Goal: Task Accomplishment & Management: Manage account settings

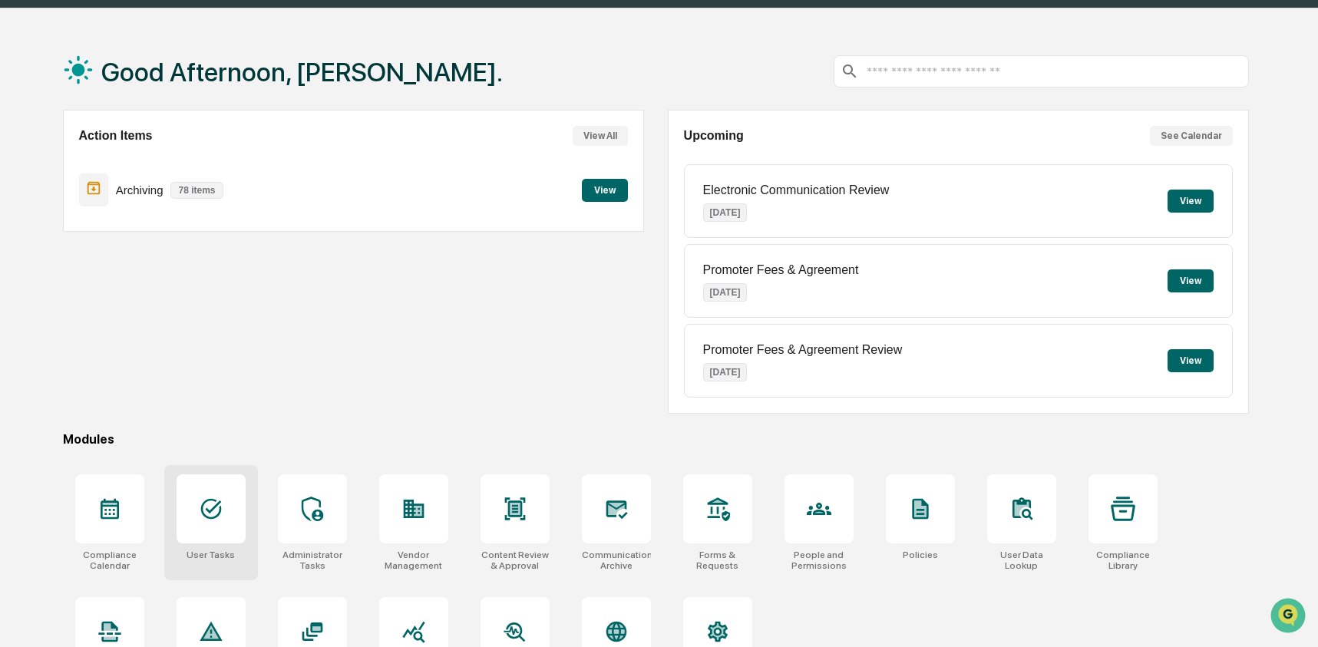
scroll to position [73, 0]
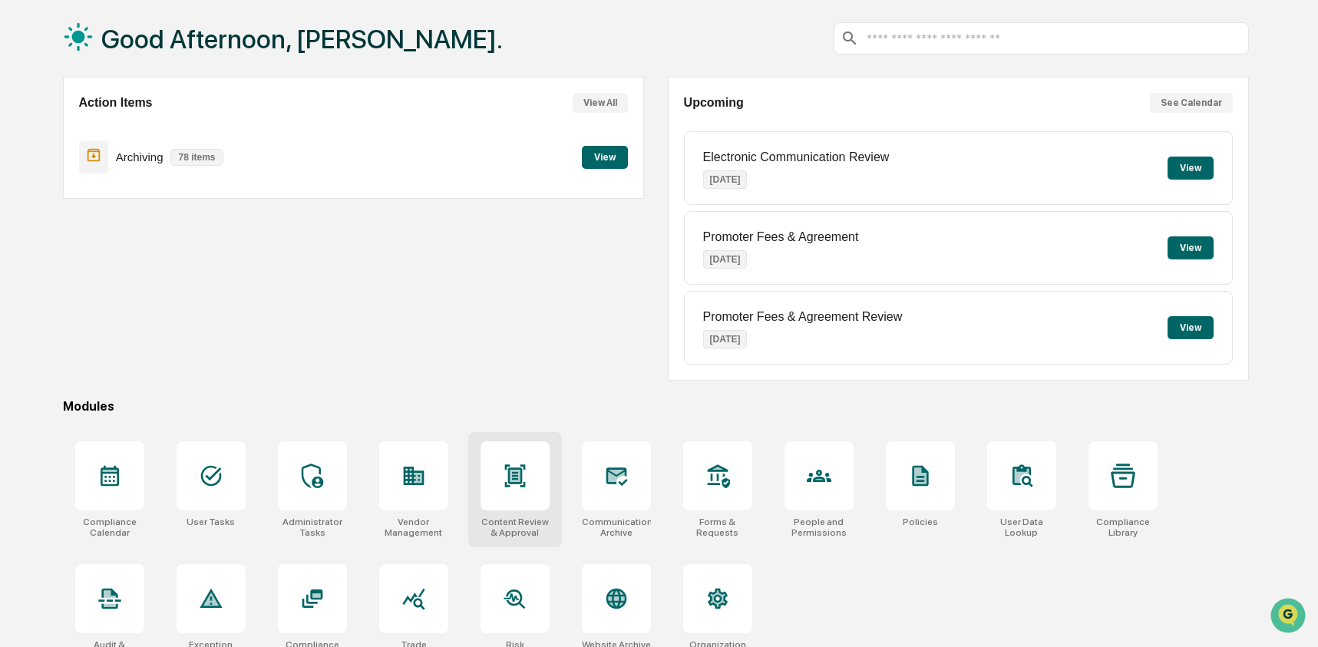
click at [488, 496] on div at bounding box center [515, 476] width 69 height 69
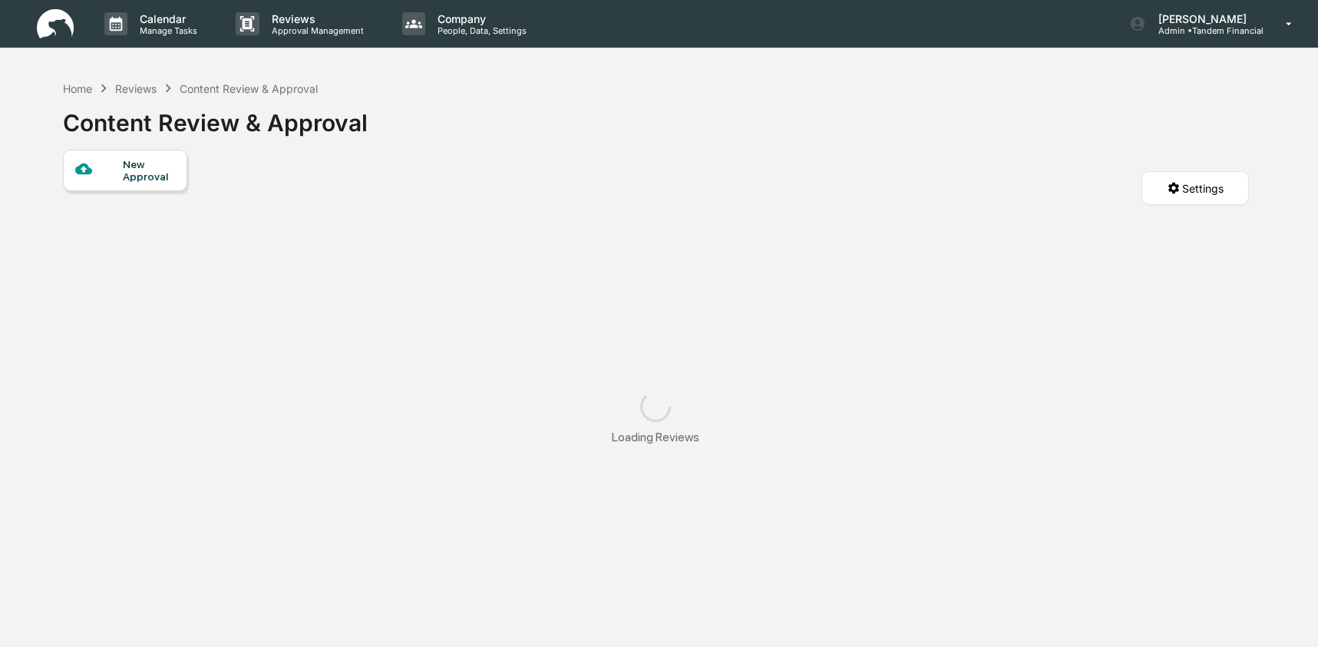
click at [147, 178] on div "New Approval" at bounding box center [148, 170] width 51 height 25
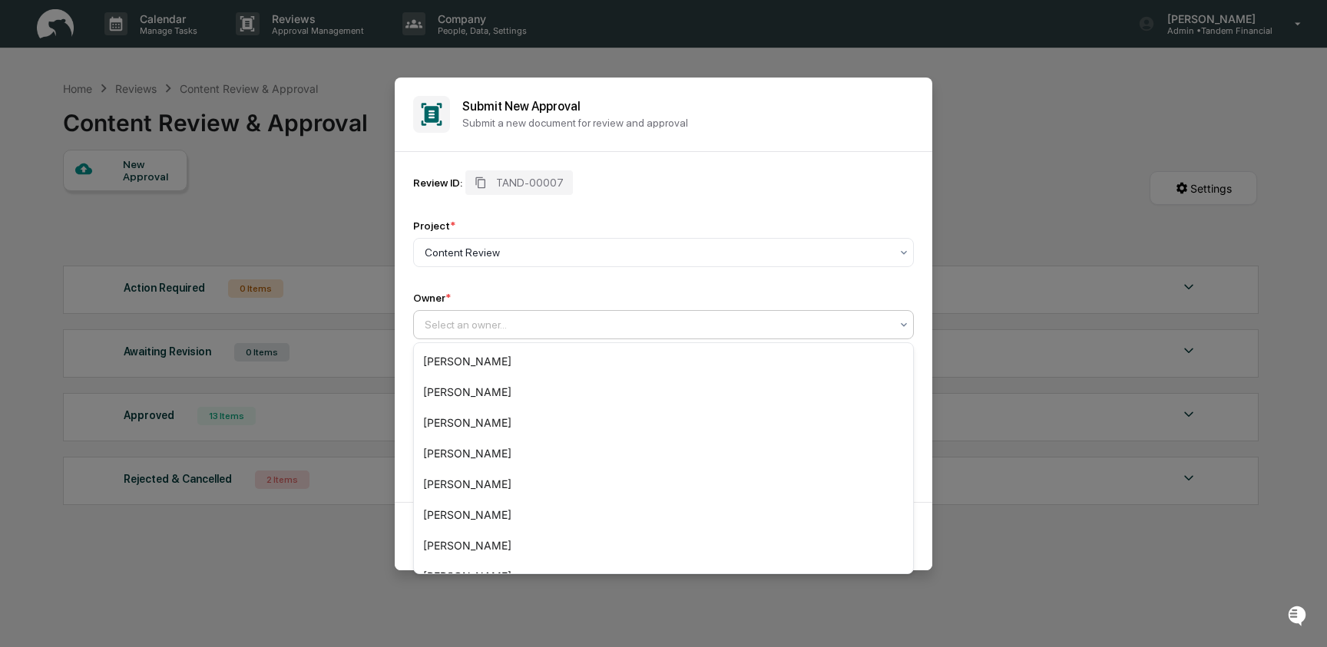
click at [767, 321] on div at bounding box center [657, 324] width 465 height 15
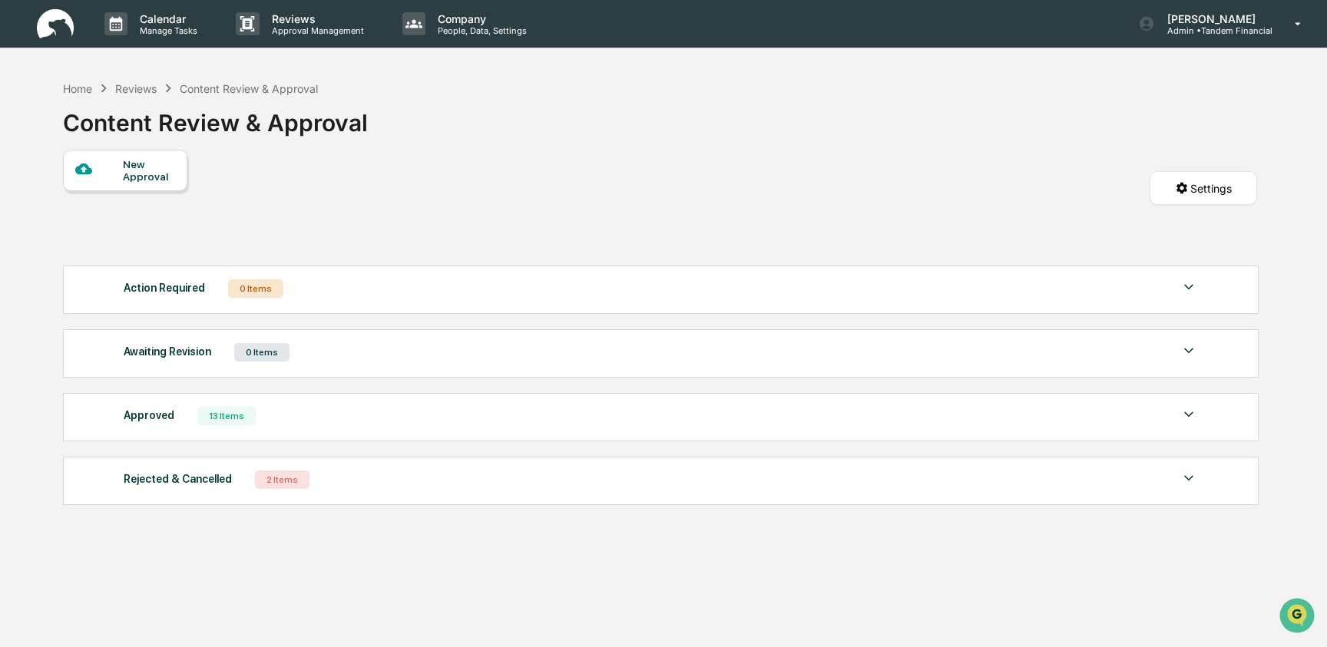
drag, startPoint x: 256, startPoint y: 570, endPoint x: 261, endPoint y: 562, distance: 9.0
click at [79, 86] on div "Home" at bounding box center [77, 88] width 29 height 13
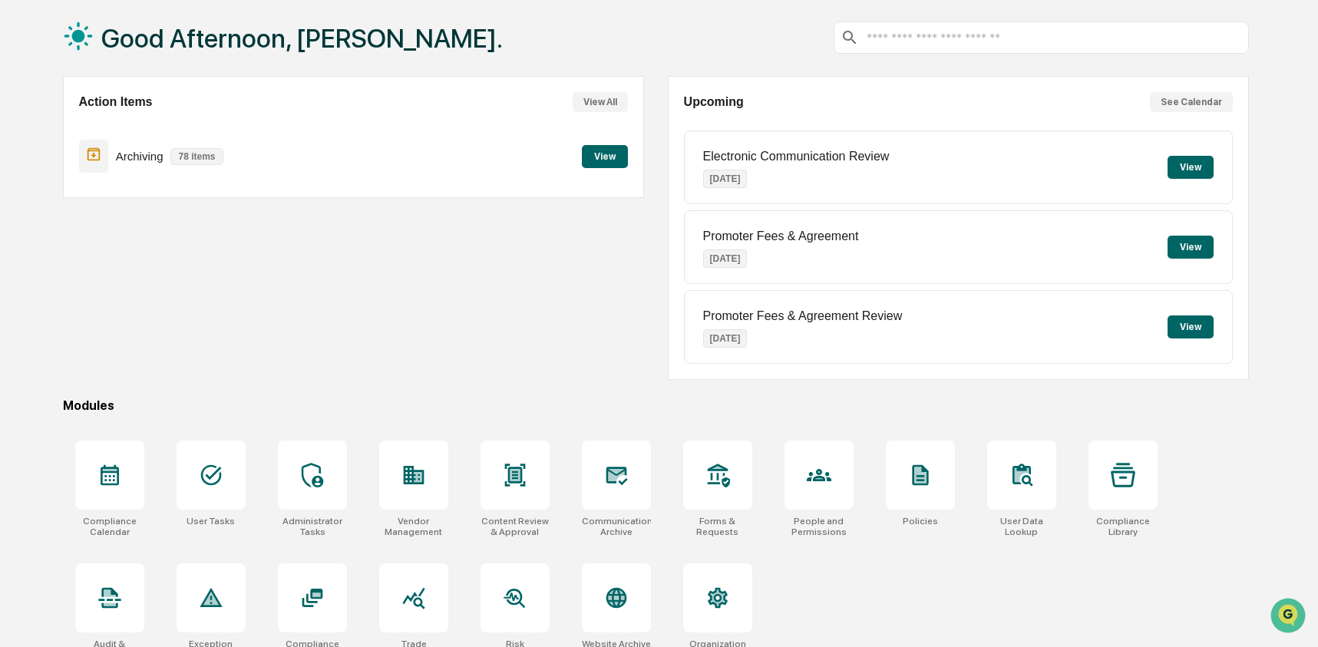
scroll to position [99, 0]
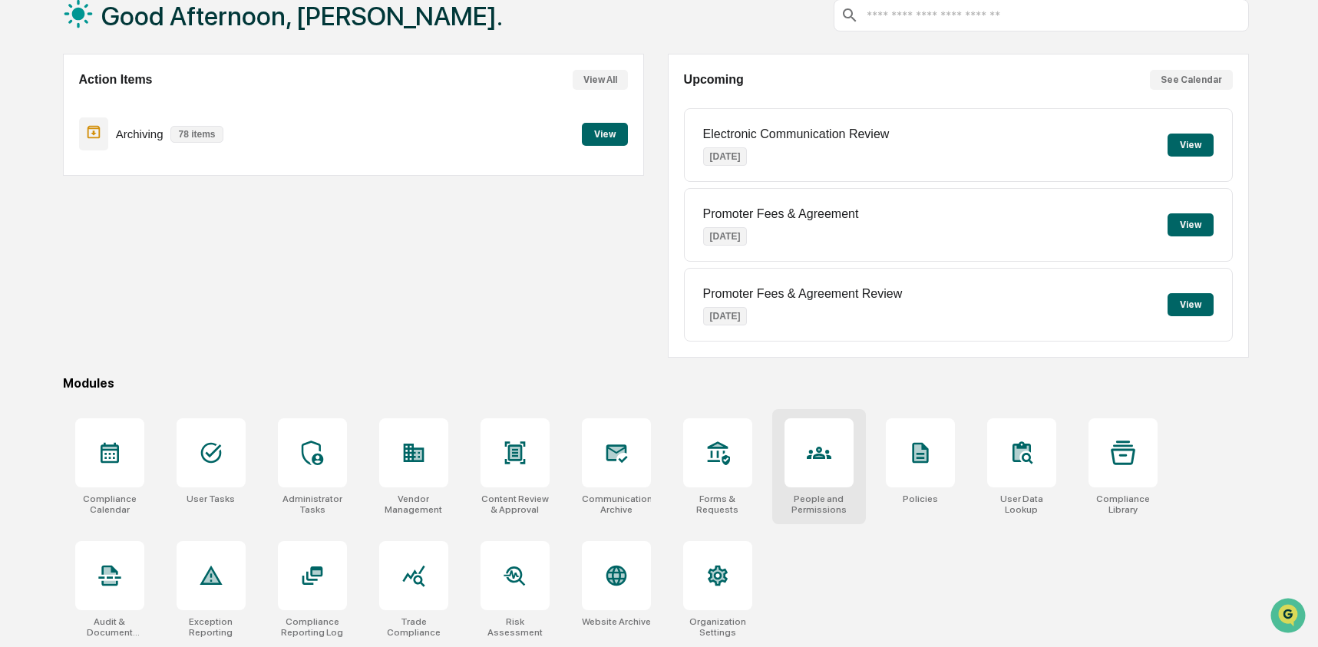
click at [803, 461] on div at bounding box center [819, 452] width 69 height 69
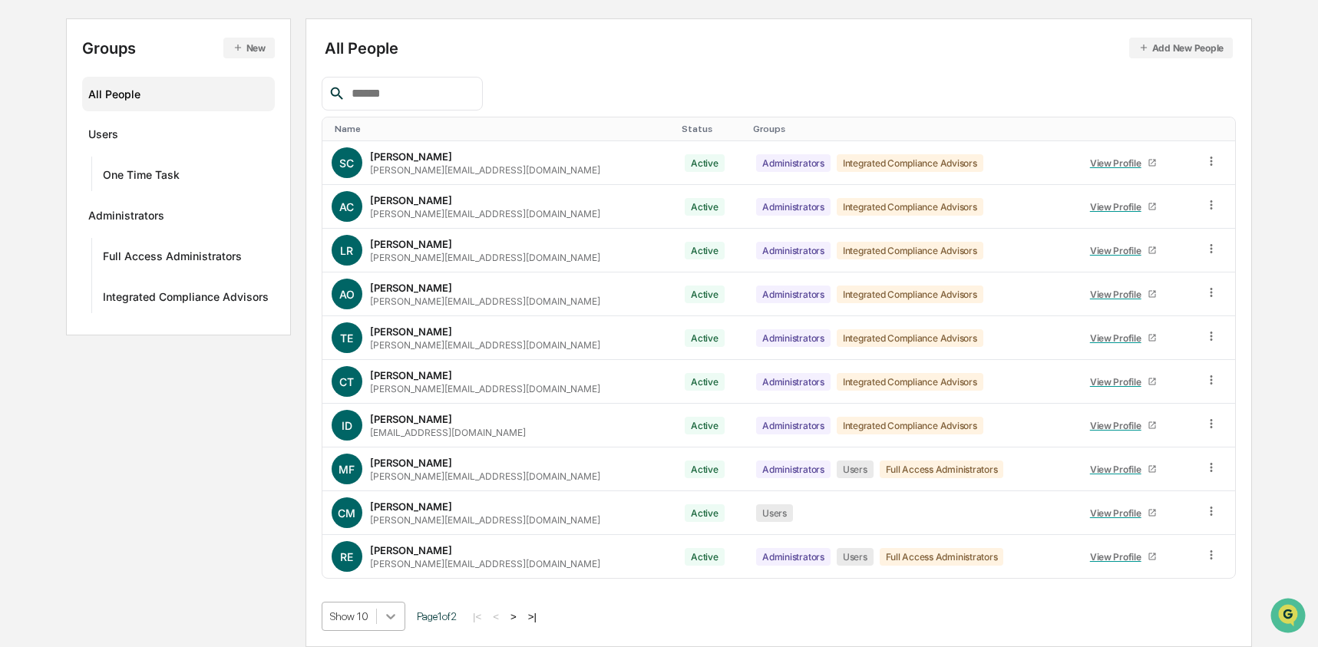
click at [389, 610] on body "Calendar Manage Tasks Reviews Approval Management Company People, Data, Setting…" at bounding box center [659, 247] width 1318 height 802
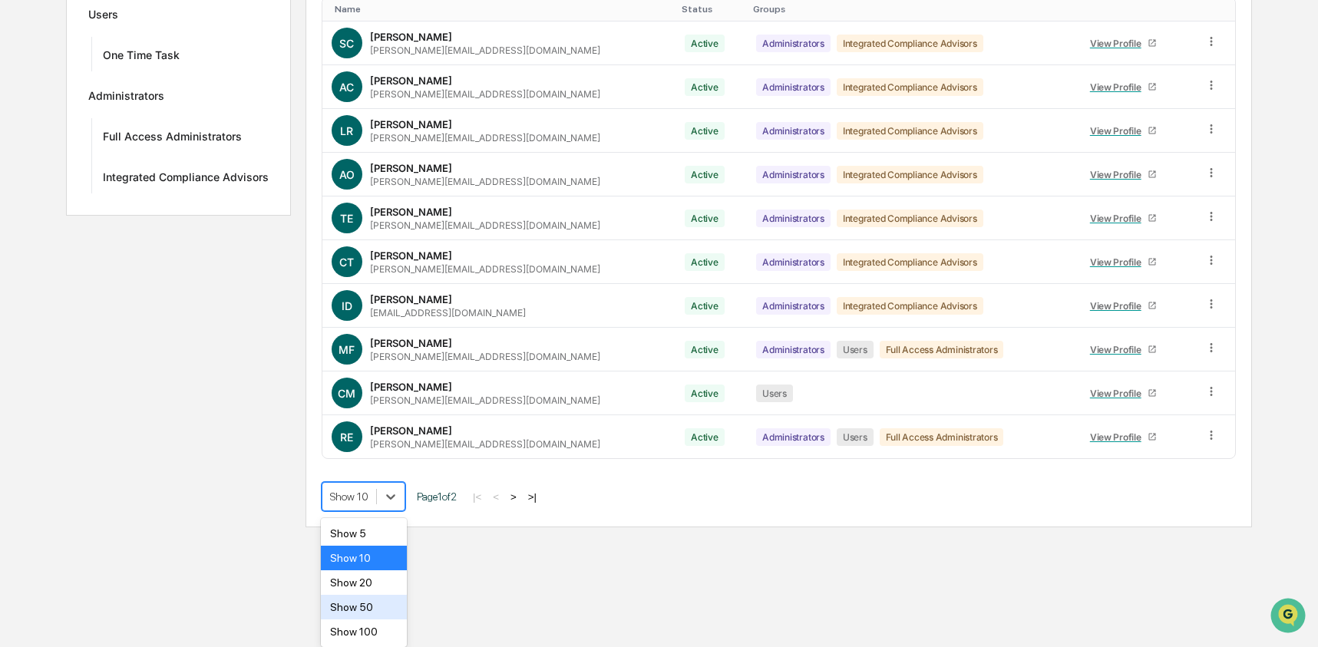
click at [389, 607] on div "Show 50" at bounding box center [364, 607] width 87 height 25
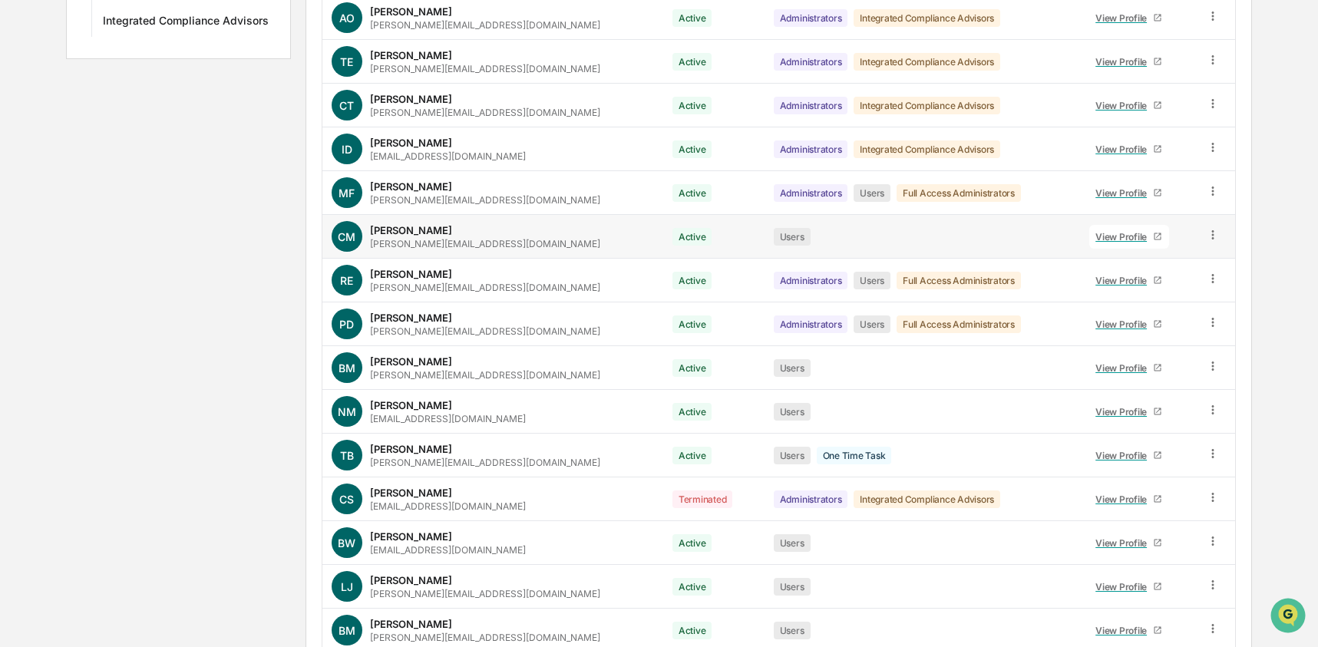
scroll to position [480, 0]
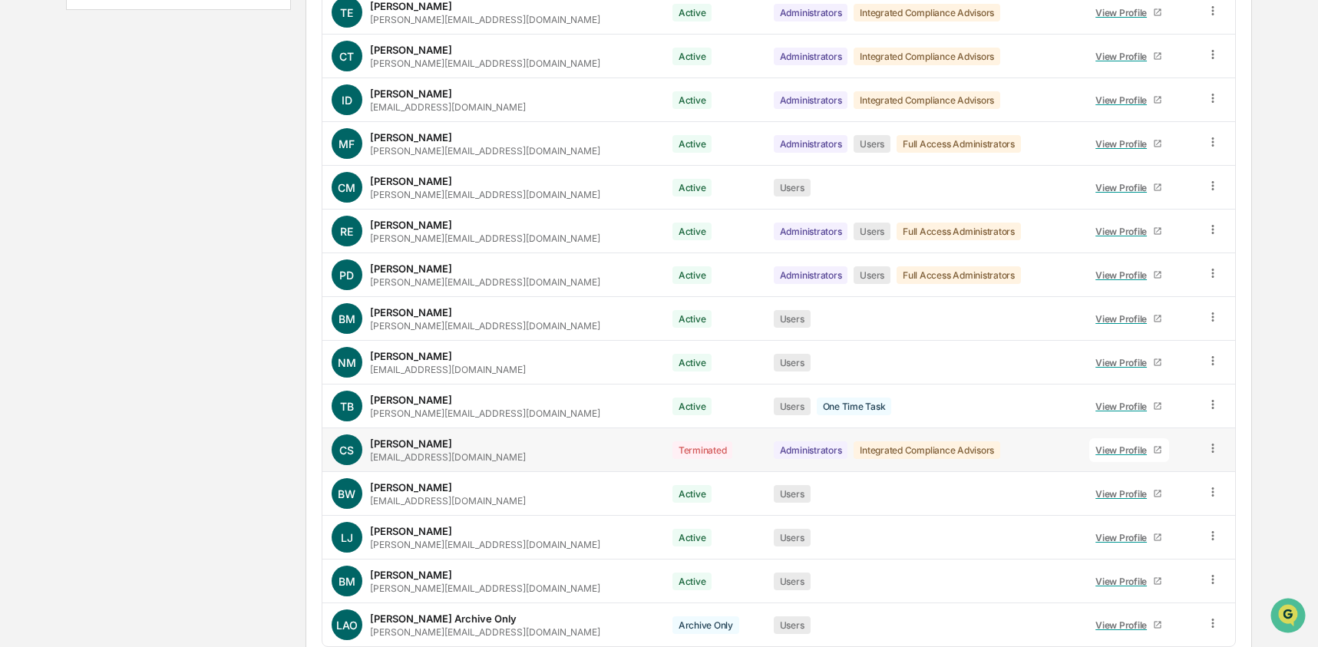
click at [1212, 448] on icon at bounding box center [1213, 448] width 2 height 9
click at [1169, 488] on div "Groups & Permissions" at bounding box center [1141, 473] width 157 height 31
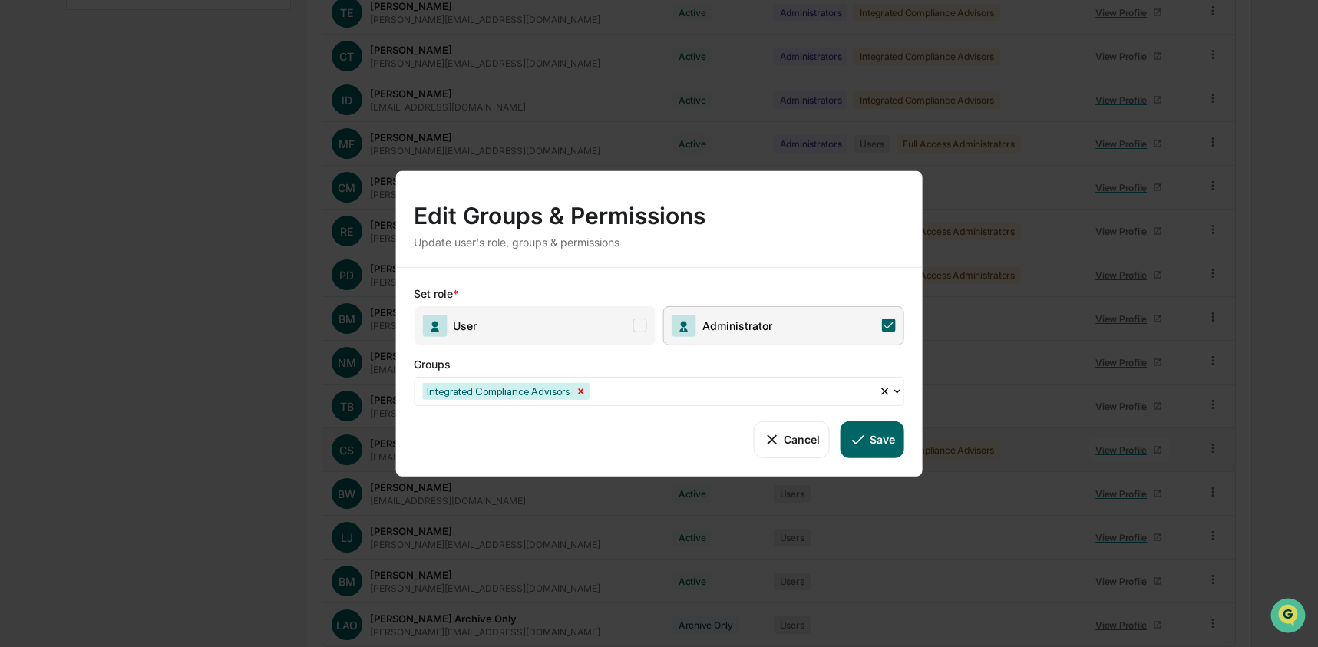
click at [584, 392] on icon "Remove Integrated Compliance Advisors" at bounding box center [580, 391] width 5 height 5
click at [895, 326] on icon at bounding box center [889, 326] width 14 height 14
click at [881, 452] on button "Save" at bounding box center [873, 439] width 64 height 37
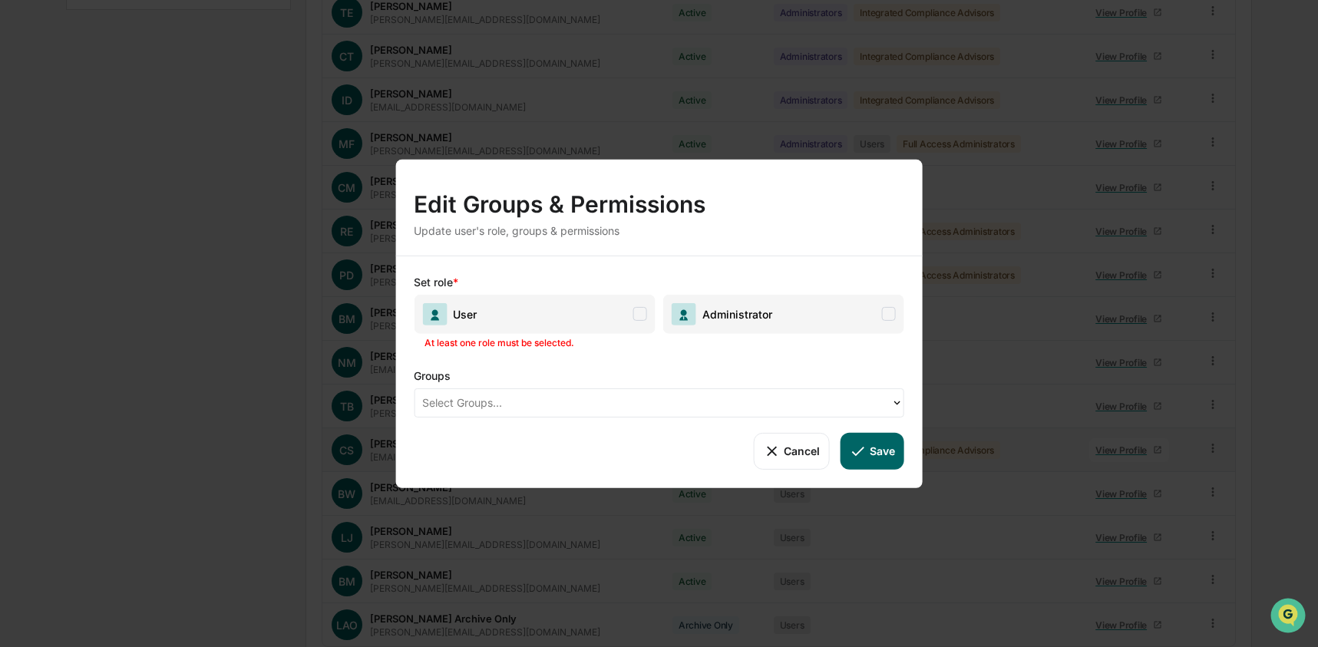
click at [829, 311] on span "Administrator" at bounding box center [783, 313] width 241 height 39
click at [862, 457] on icon at bounding box center [858, 450] width 17 height 17
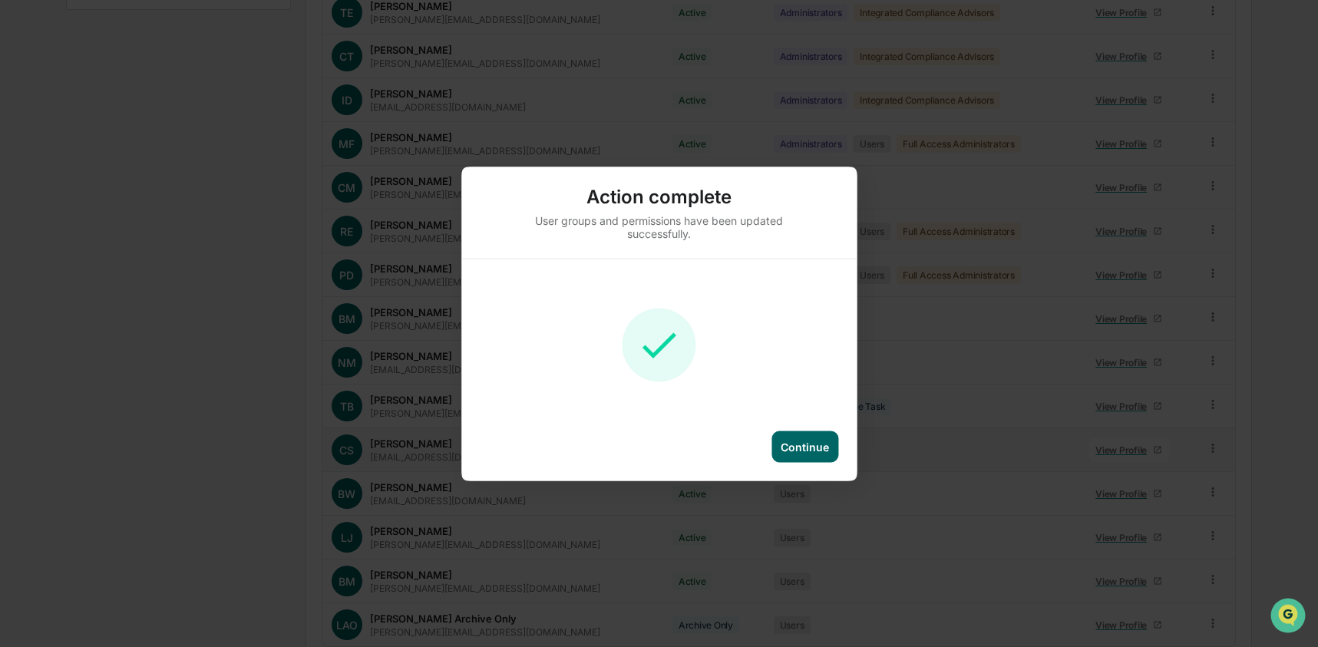
click at [818, 458] on div "Continue" at bounding box center [805, 446] width 67 height 31
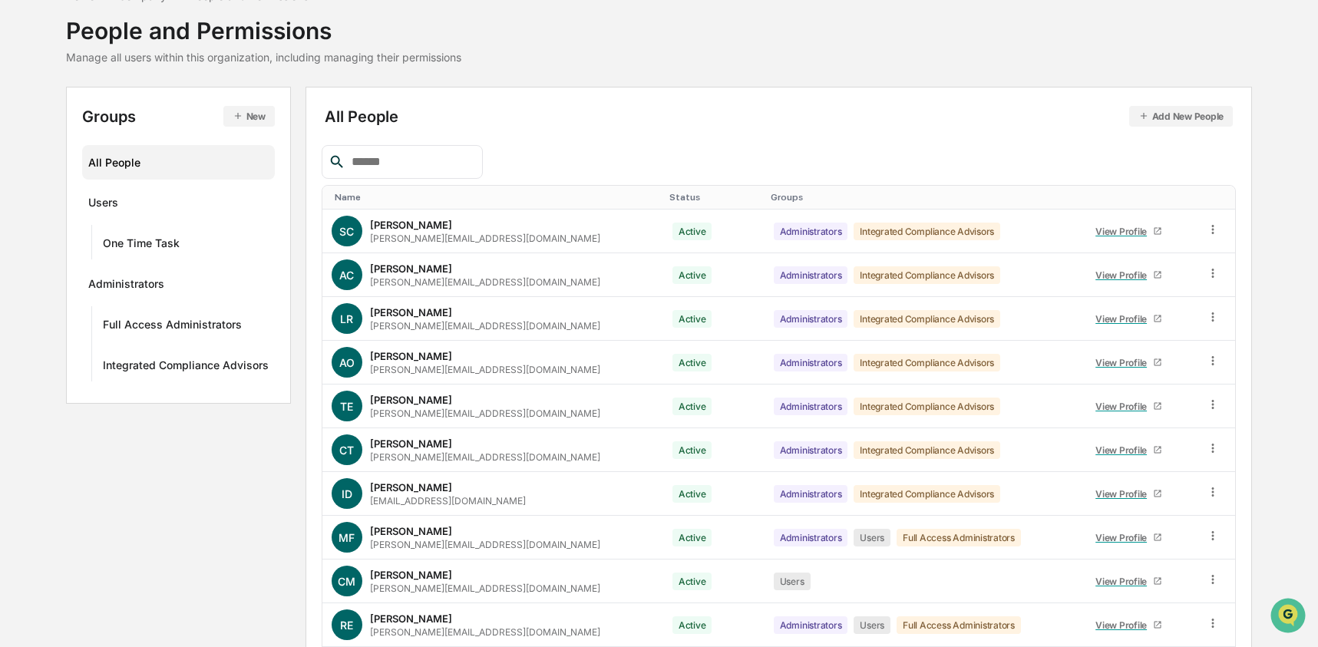
scroll to position [0, 0]
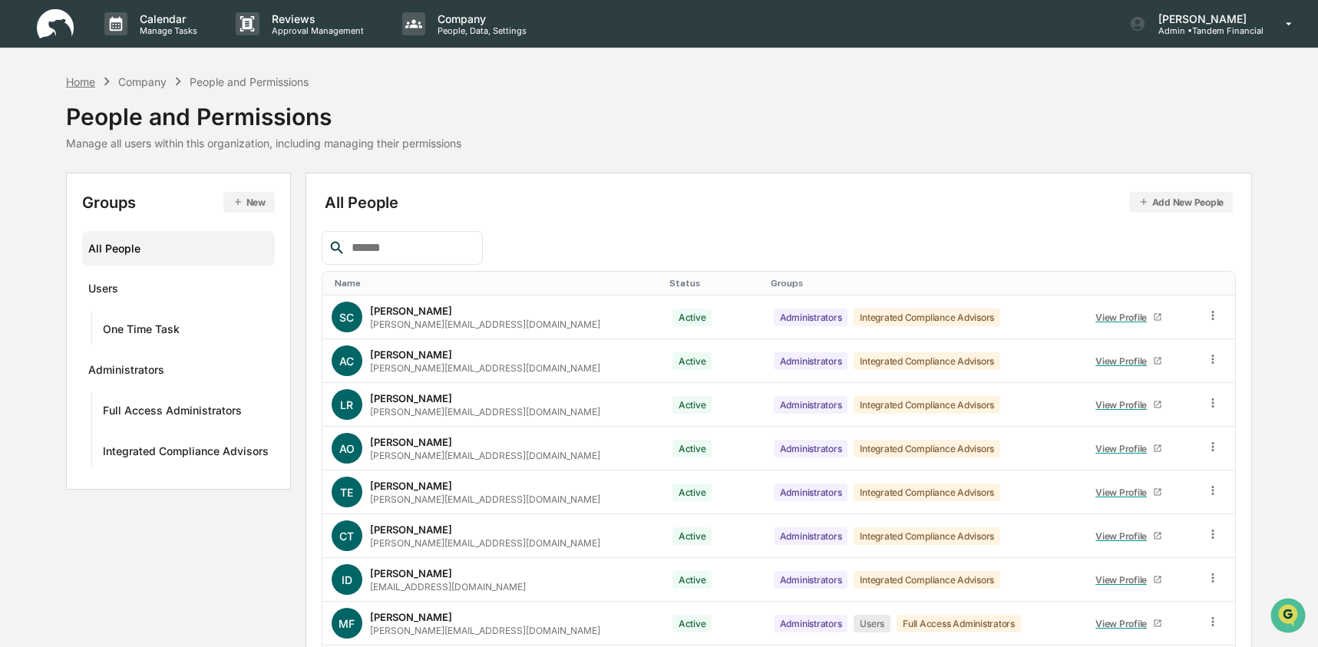
click at [90, 78] on div "Home" at bounding box center [80, 81] width 29 height 13
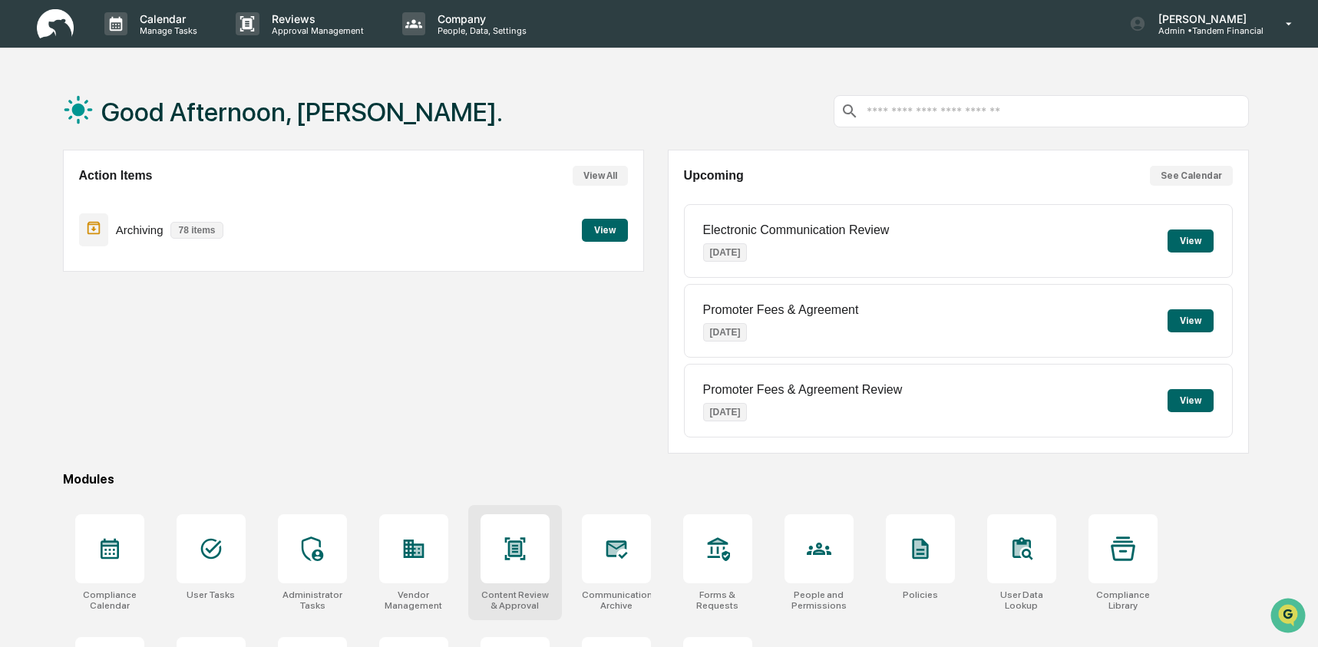
click at [512, 557] on icon at bounding box center [514, 548] width 21 height 22
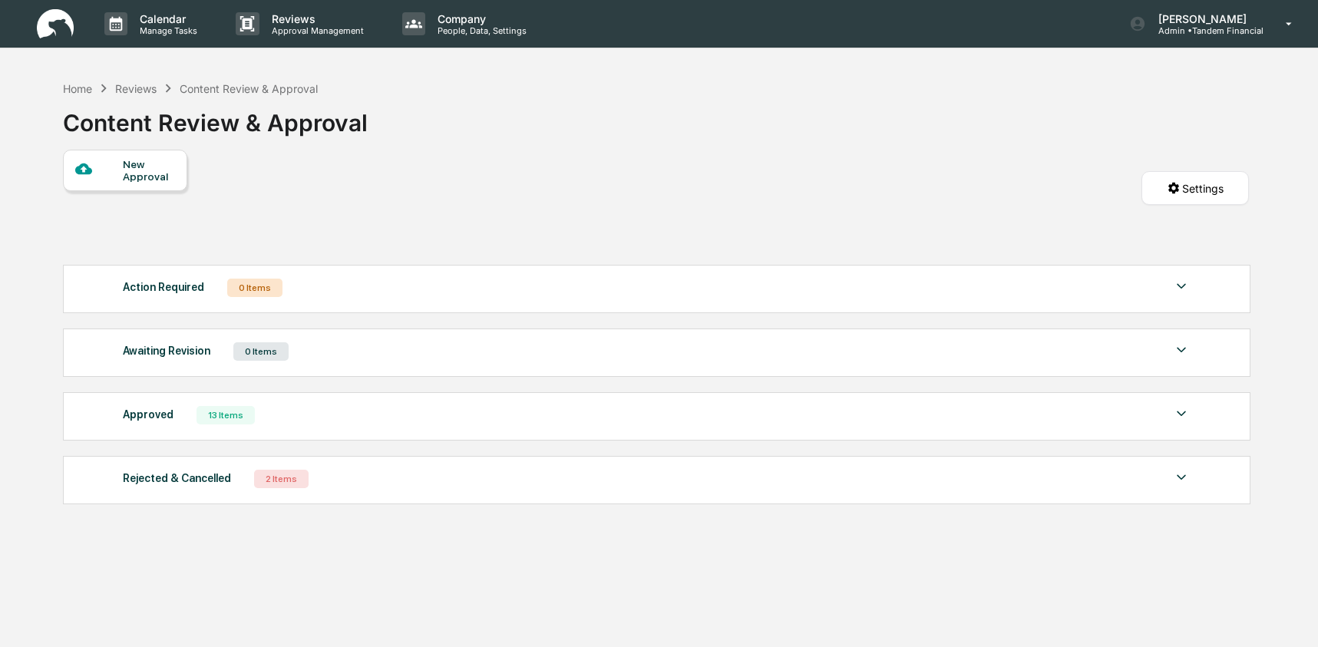
click at [136, 170] on div "New Approval" at bounding box center [148, 170] width 51 height 25
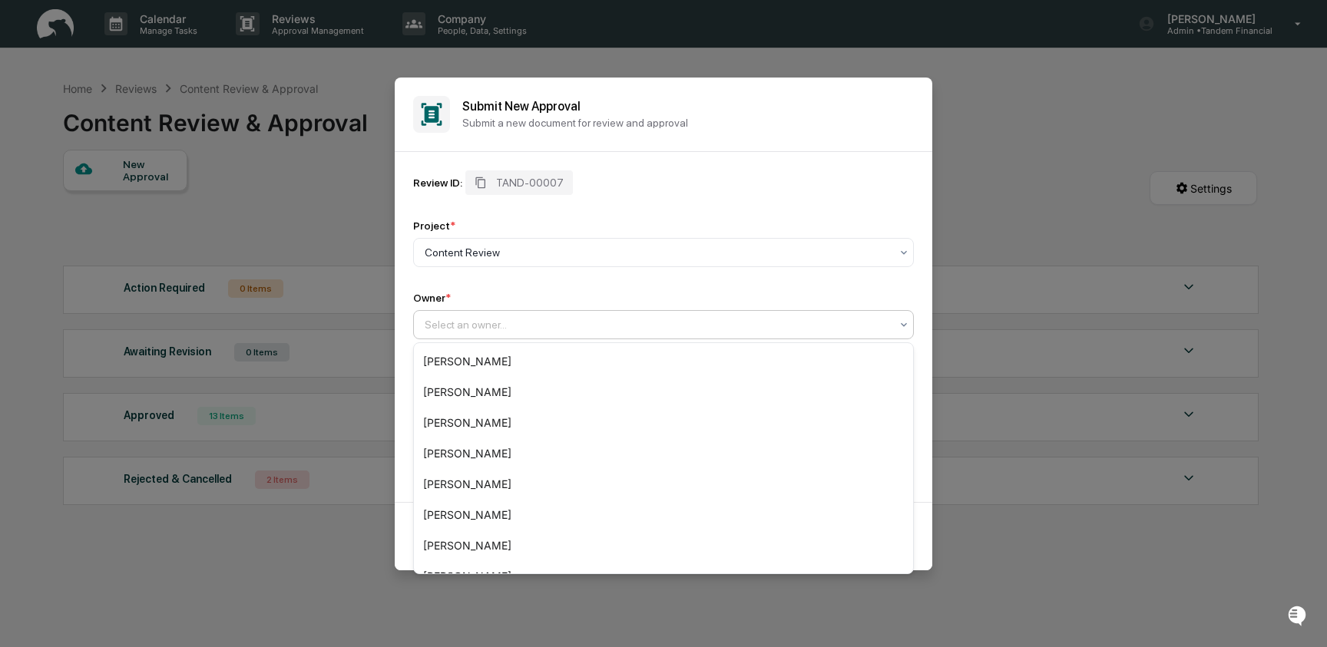
click at [550, 319] on div at bounding box center [657, 324] width 465 height 15
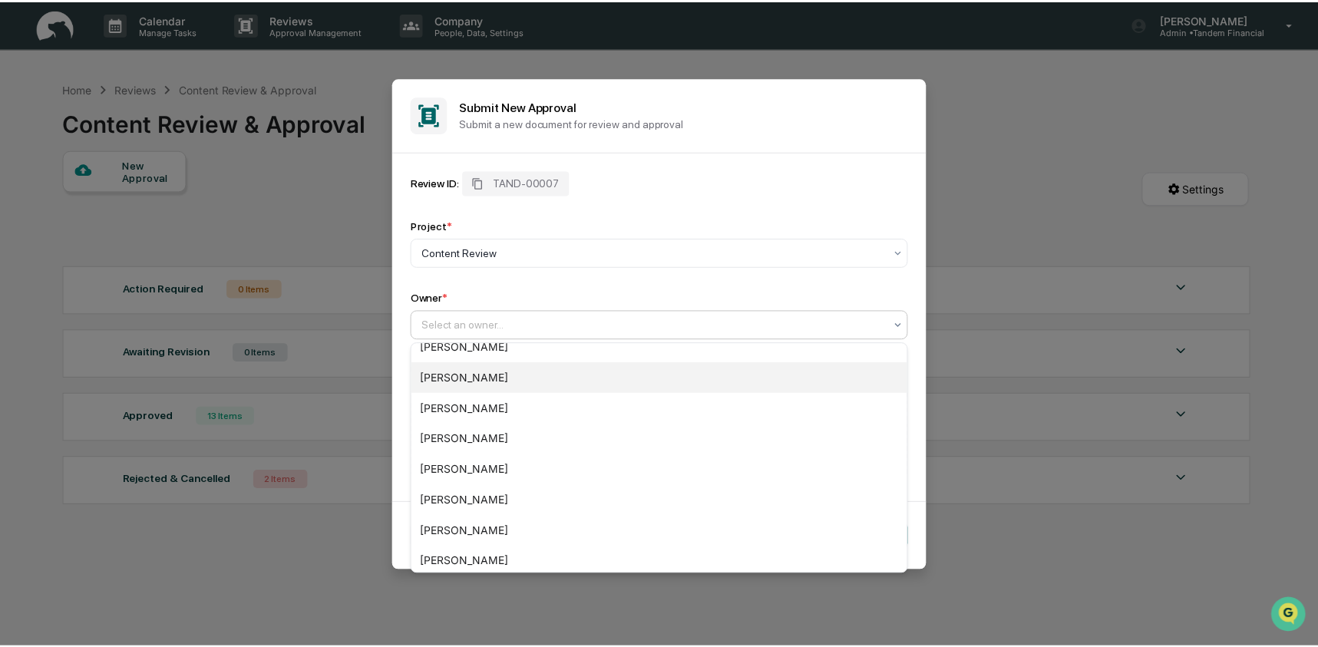
scroll to position [206, 0]
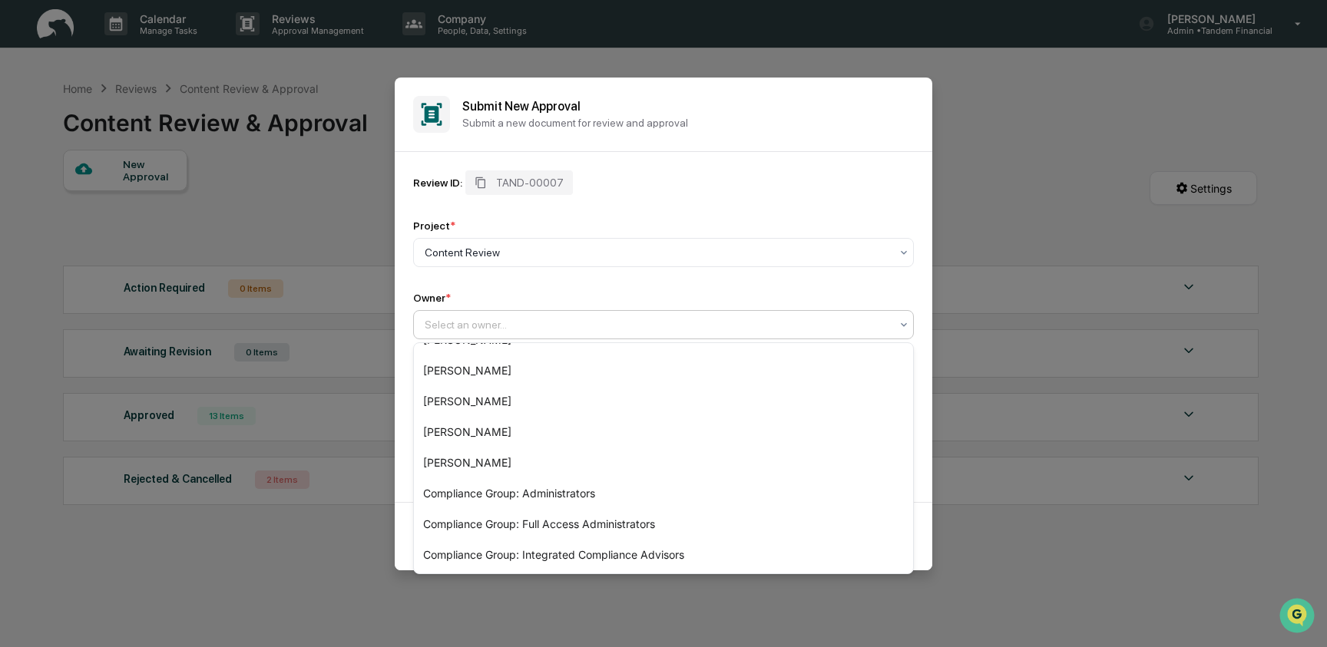
click at [843, 141] on div "Submit New Approval Submit a new document for review and approval" at bounding box center [663, 115] width 537 height 74
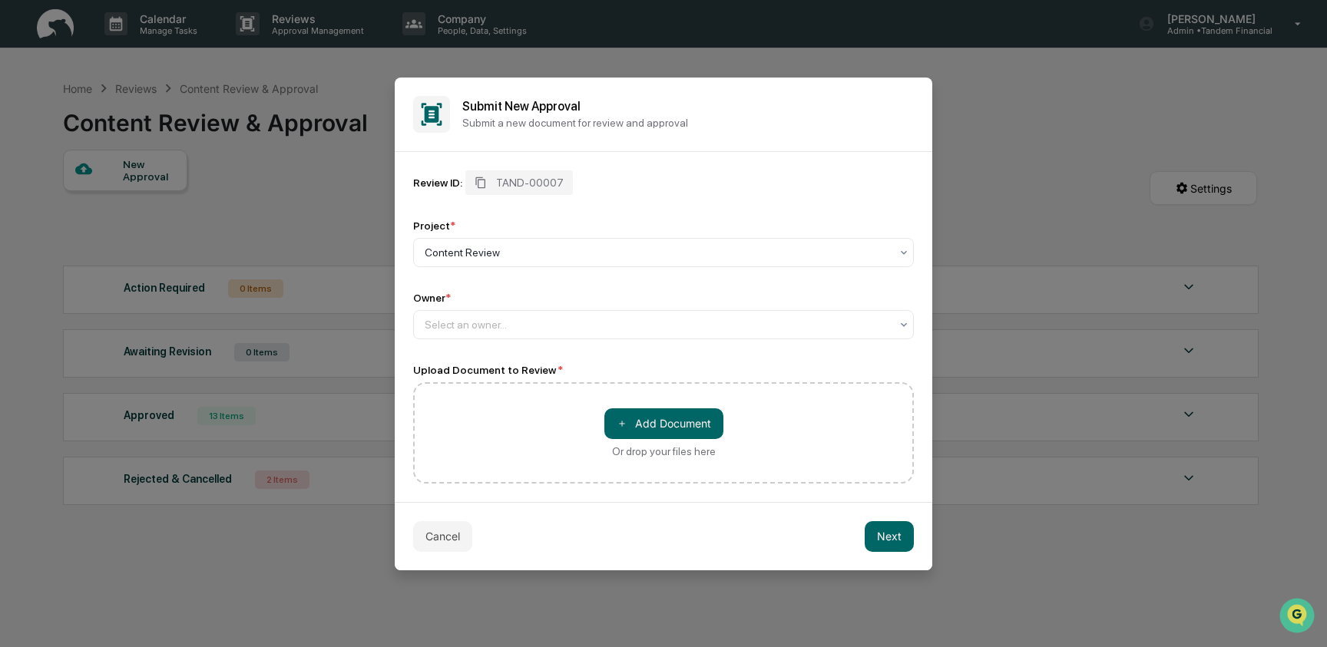
drag, startPoint x: 437, startPoint y: 539, endPoint x: 436, endPoint y: 520, distance: 19.2
click at [438, 539] on button "Cancel" at bounding box center [442, 536] width 59 height 31
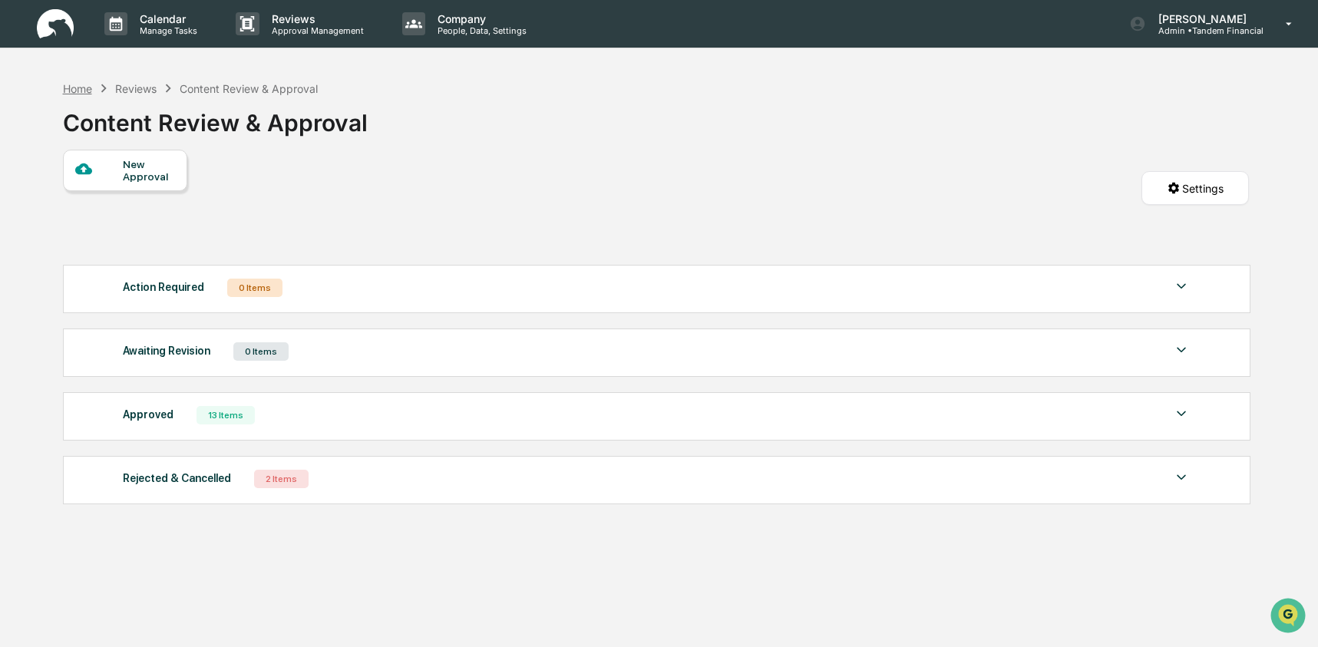
click at [68, 85] on div "Home" at bounding box center [77, 88] width 29 height 13
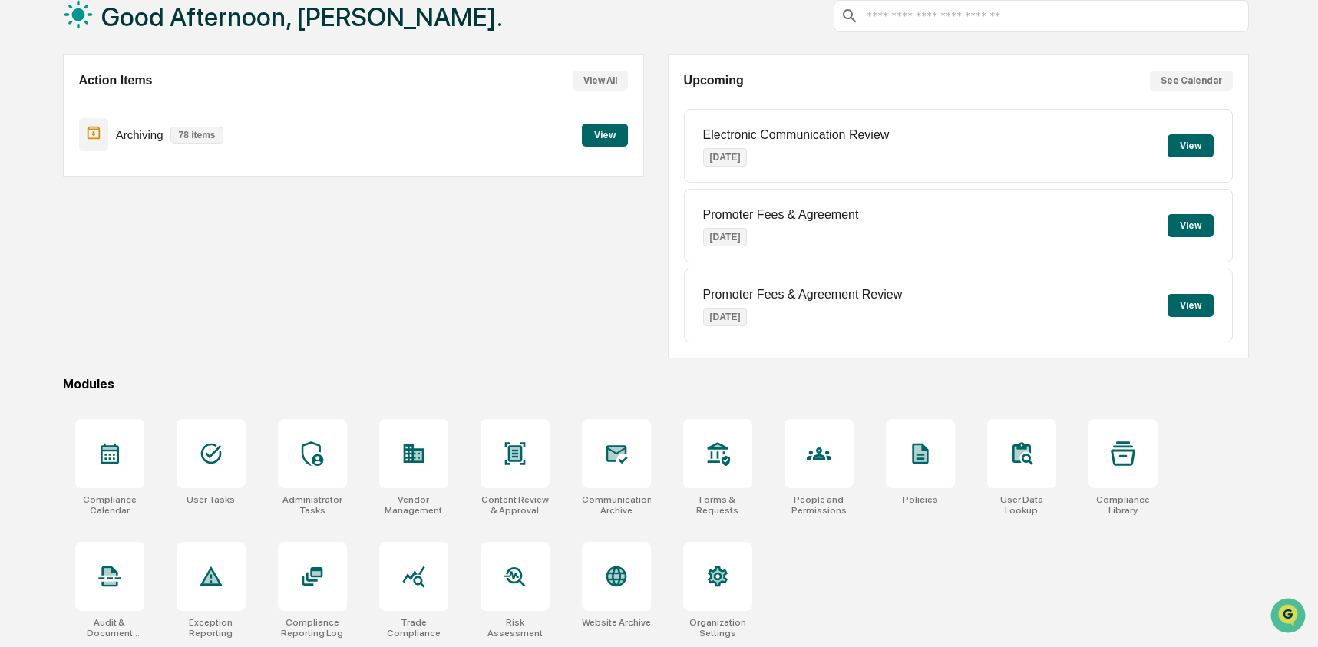
scroll to position [99, 0]
click at [827, 465] on div at bounding box center [819, 452] width 69 height 69
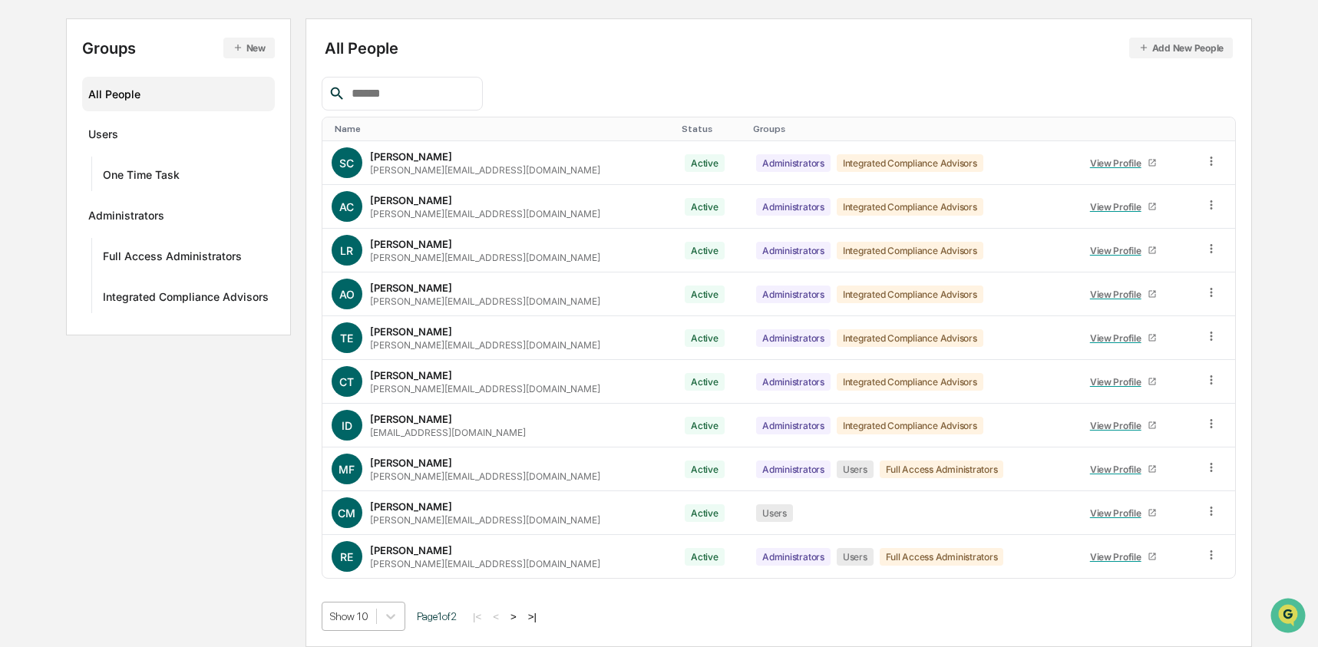
click at [377, 619] on body "Calendar Manage Tasks Reviews Approval Management Company People, Data, Setting…" at bounding box center [659, 247] width 1318 height 802
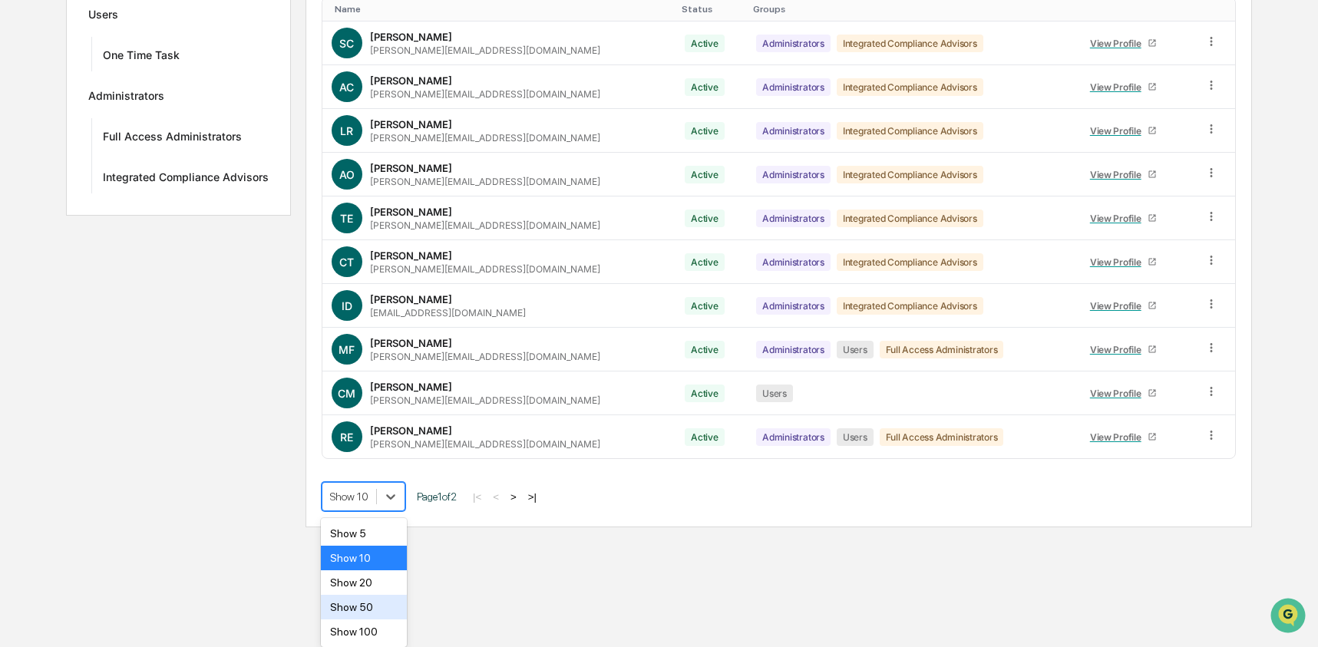
click at [375, 603] on div "Show 50" at bounding box center [364, 607] width 87 height 25
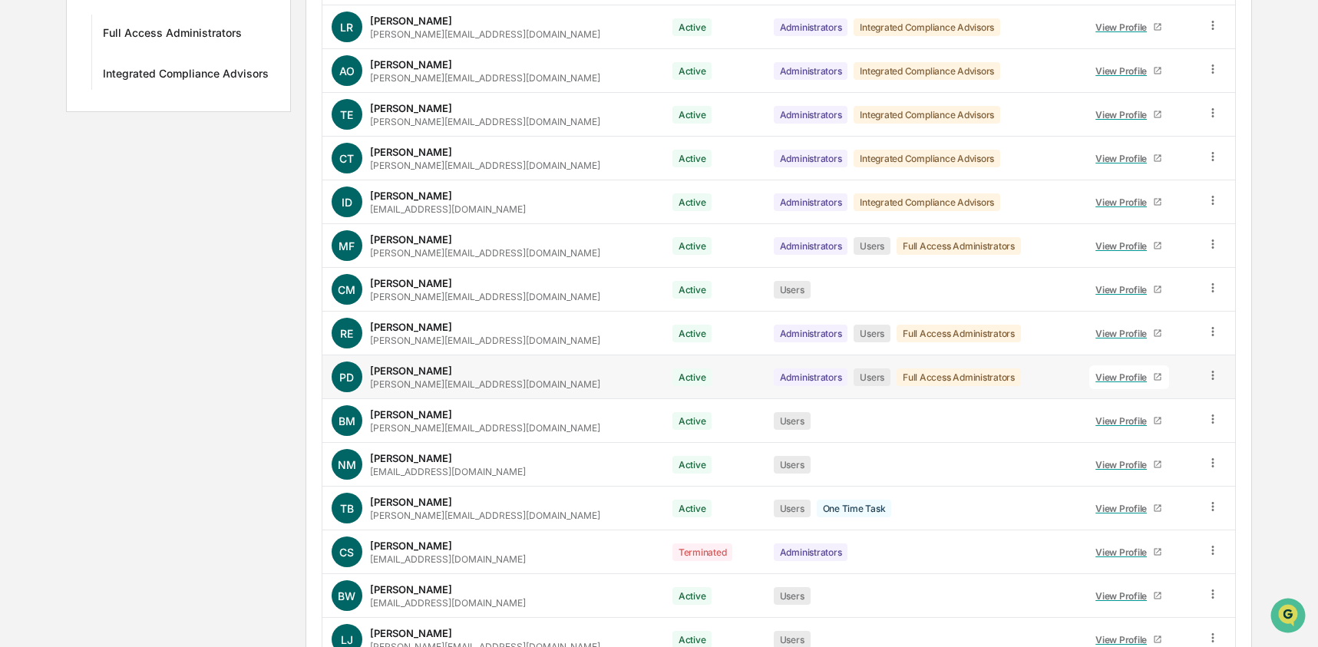
scroll to position [481, 0]
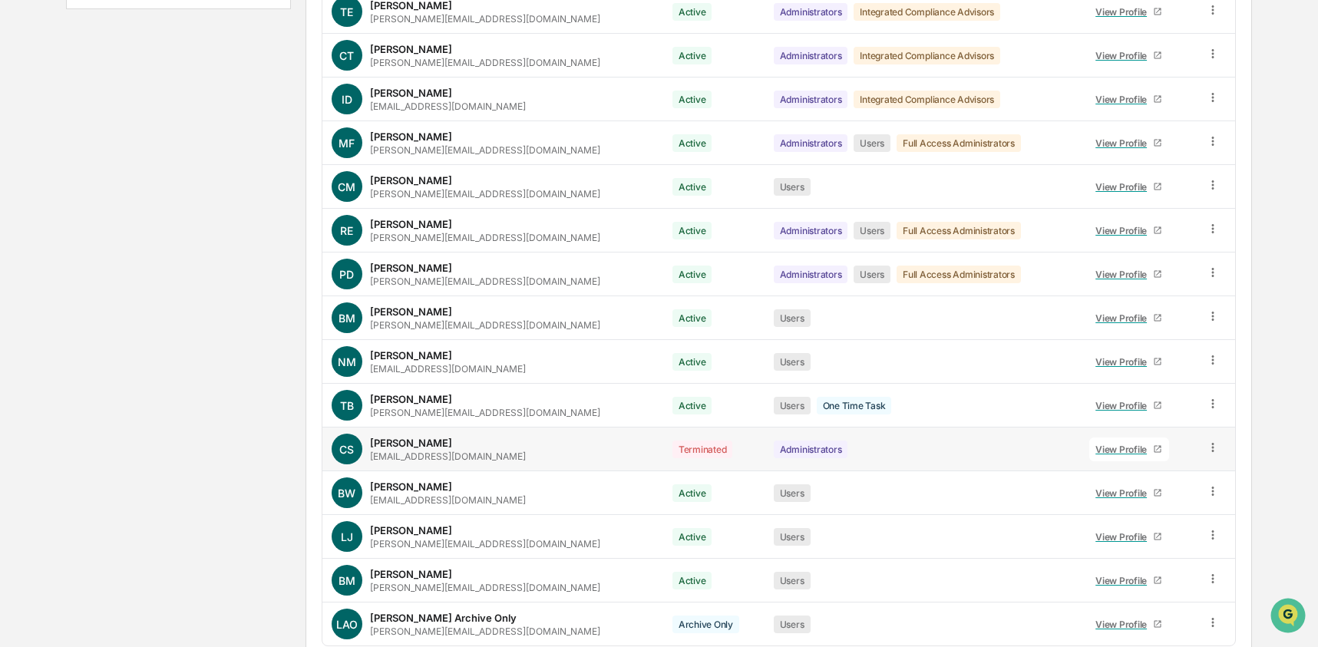
click at [1212, 452] on icon at bounding box center [1213, 447] width 2 height 9
click at [1156, 504] on div "Change Status" at bounding box center [1142, 503] width 132 height 18
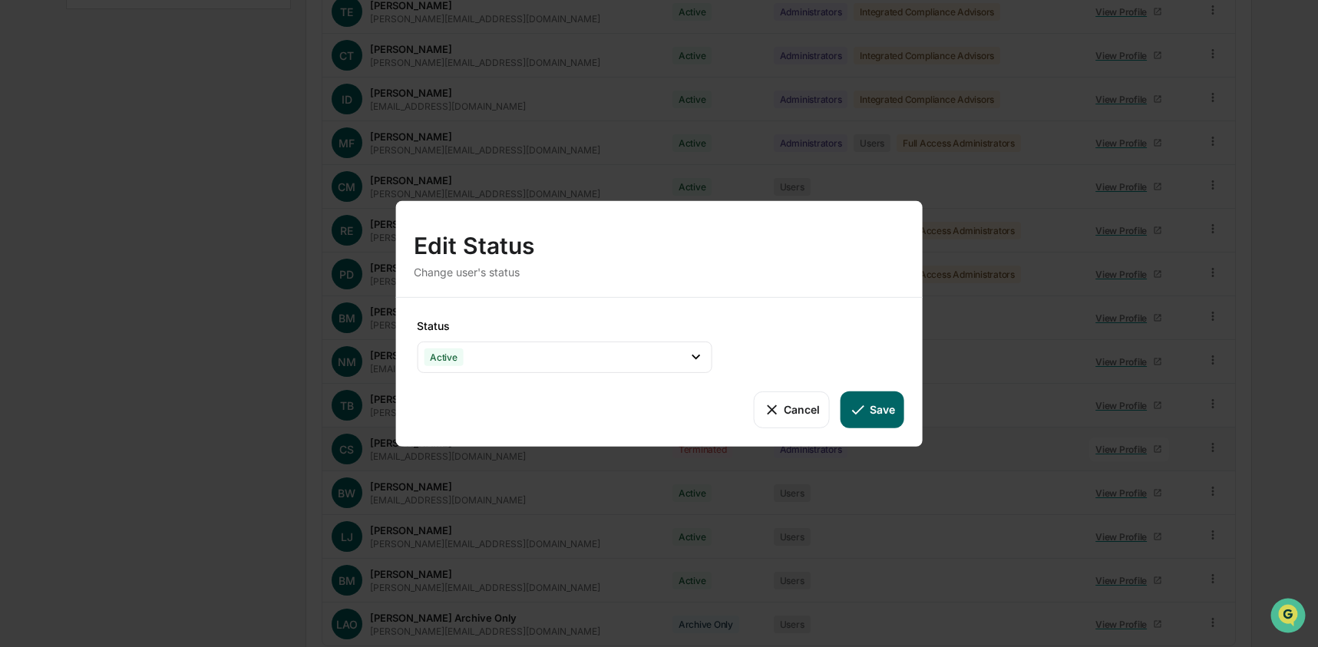
click at [799, 406] on button "Cancel" at bounding box center [791, 409] width 76 height 37
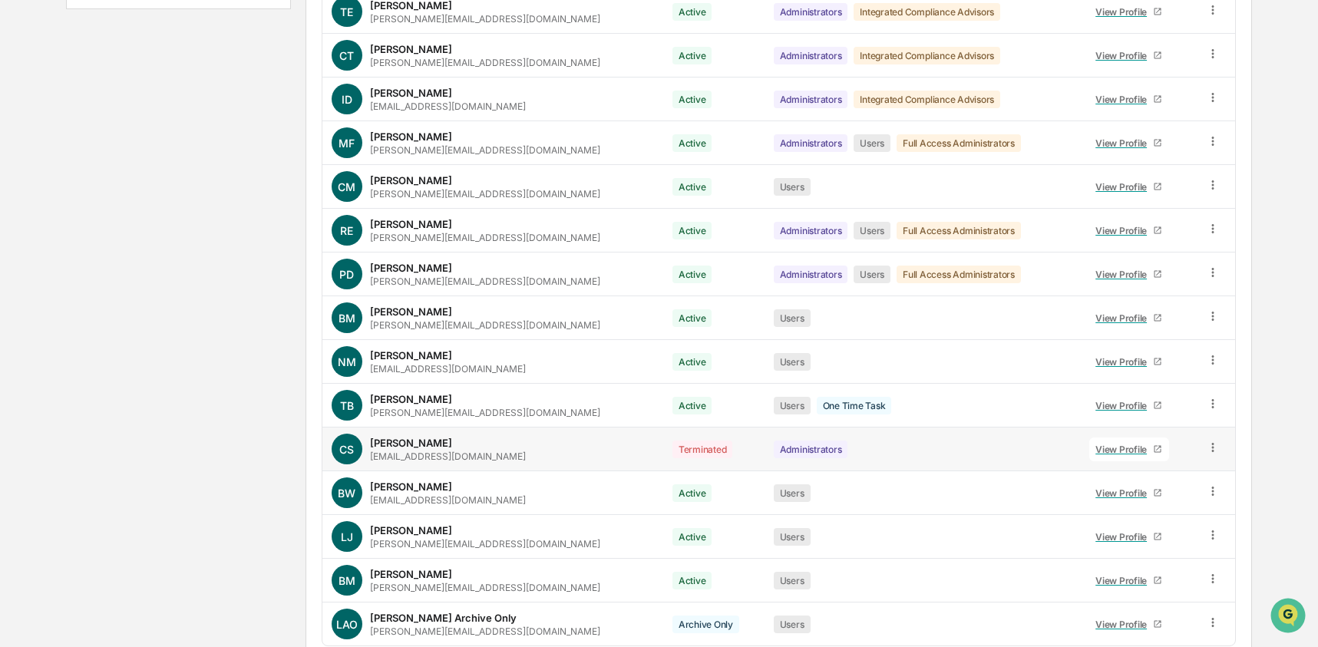
click at [1206, 449] on icon at bounding box center [1213, 448] width 15 height 15
click at [1192, 461] on div "Groups & Permissions" at bounding box center [1141, 473] width 157 height 31
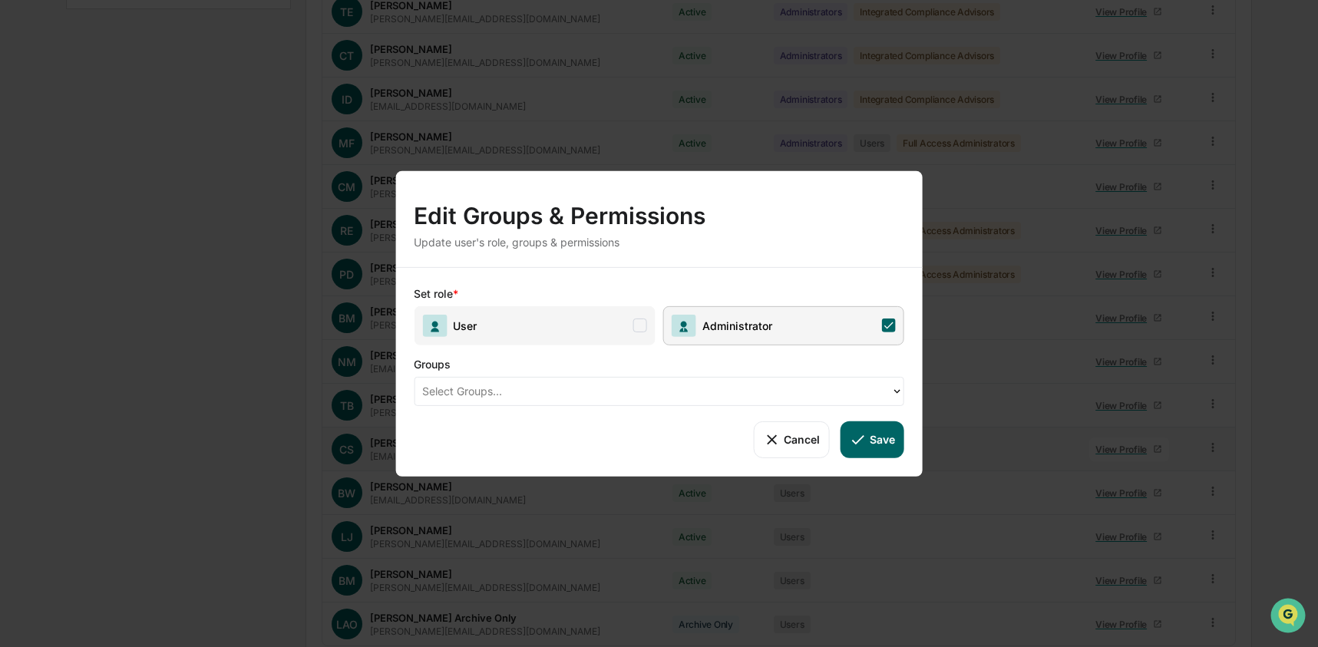
click at [594, 325] on span "User" at bounding box center [534, 325] width 241 height 39
click at [780, 339] on span "Administrator" at bounding box center [783, 325] width 241 height 39
click at [881, 453] on button "Save" at bounding box center [873, 439] width 64 height 37
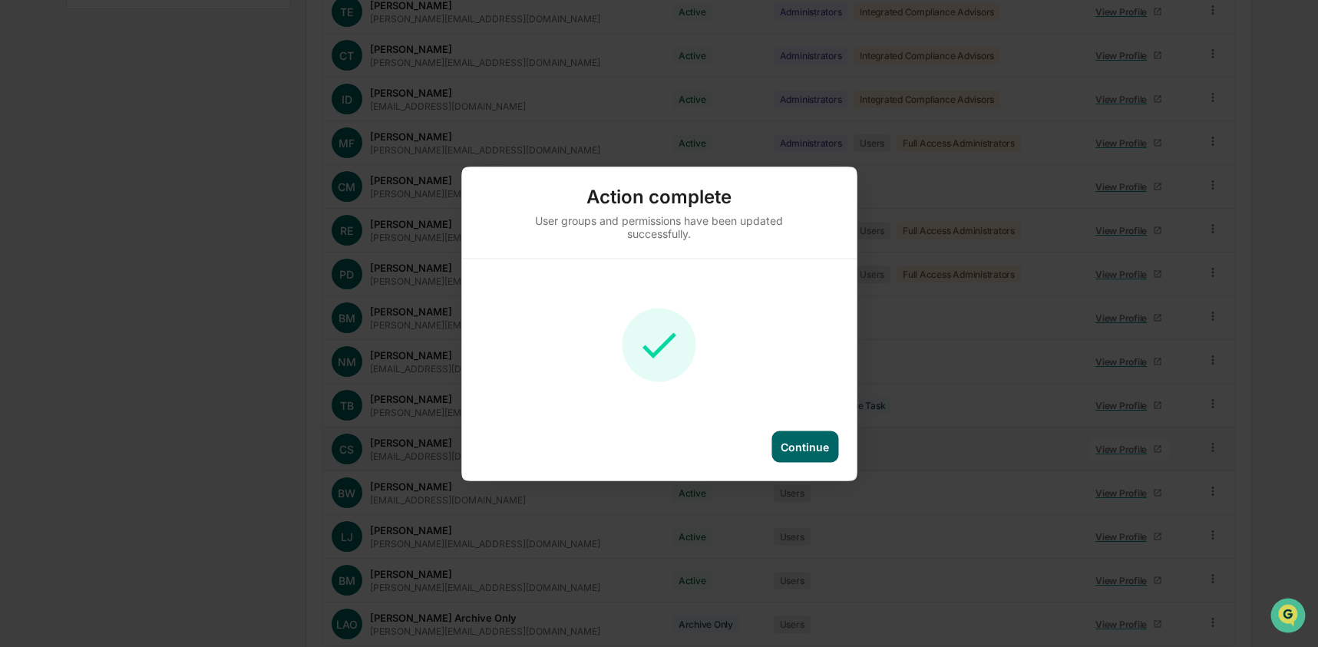
click at [837, 453] on div "Continue" at bounding box center [805, 446] width 67 height 31
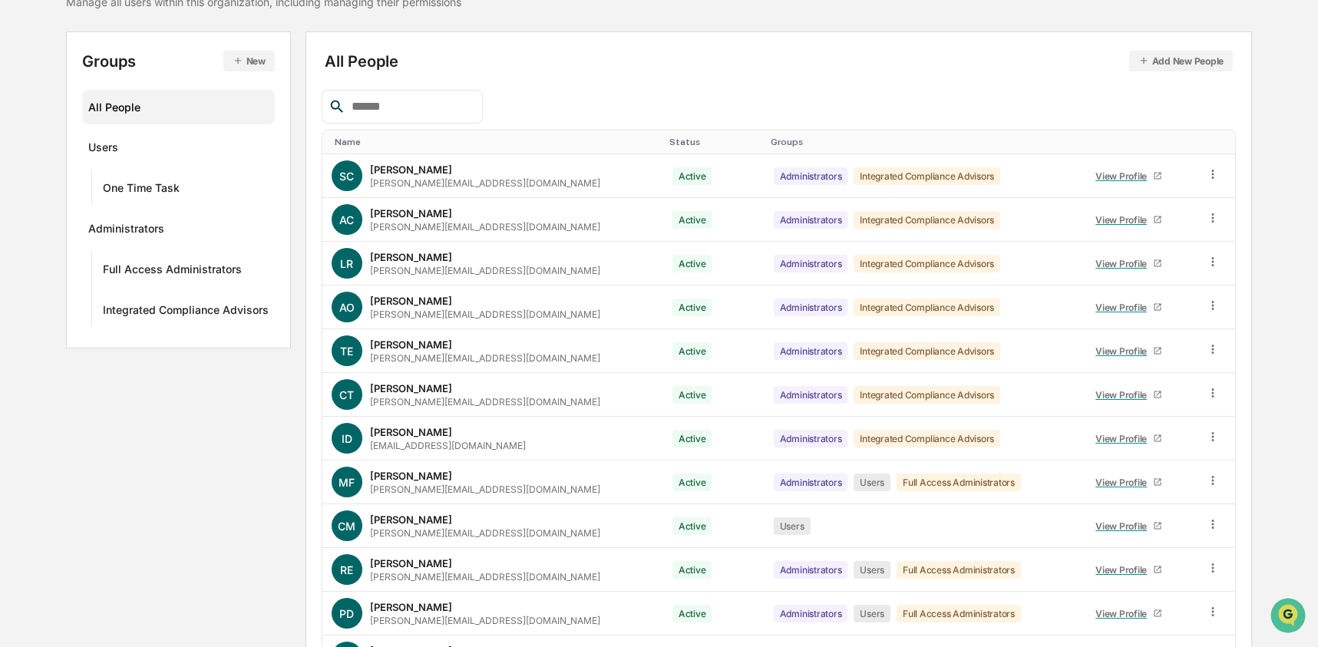
scroll to position [0, 0]
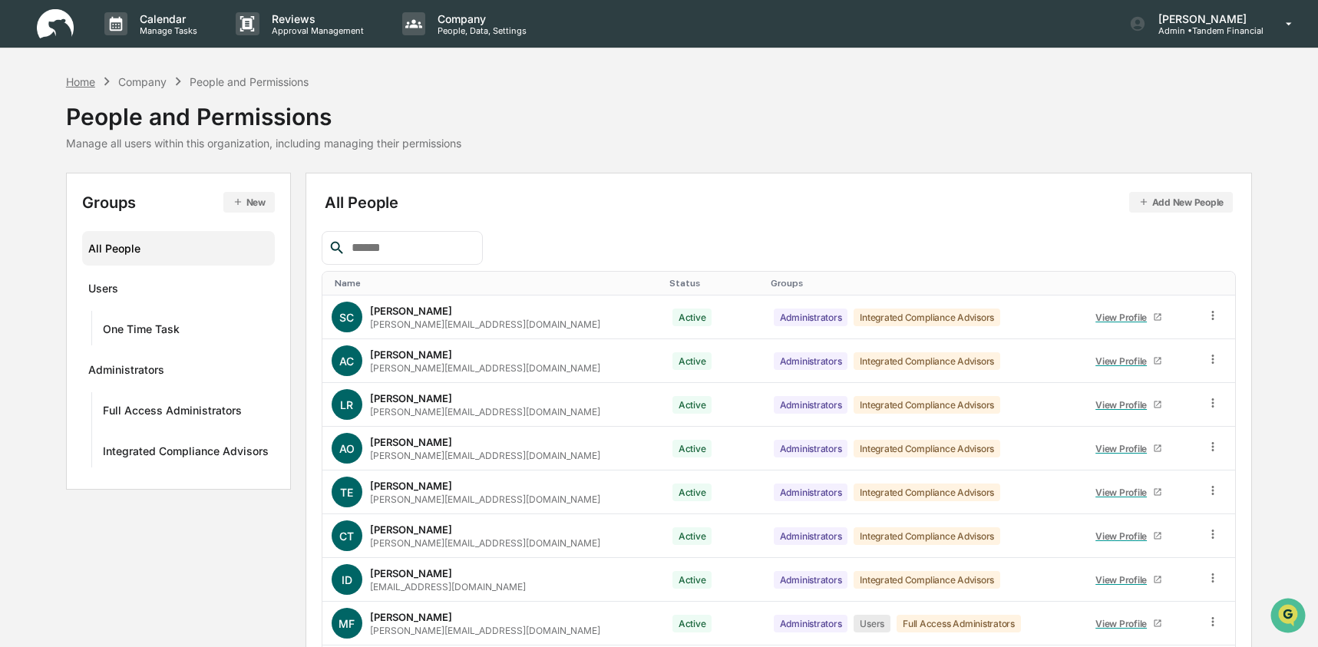
click at [78, 78] on div "Home" at bounding box center [80, 81] width 29 height 13
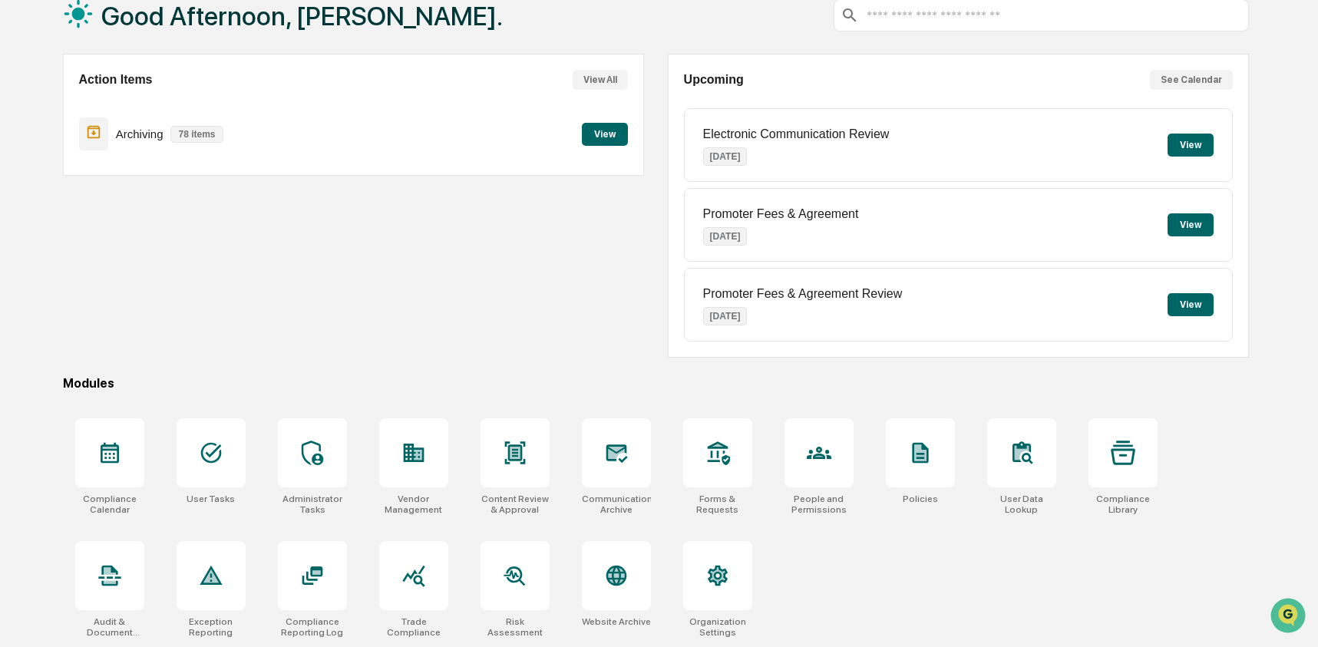
scroll to position [99, 0]
click at [488, 442] on div at bounding box center [515, 452] width 69 height 69
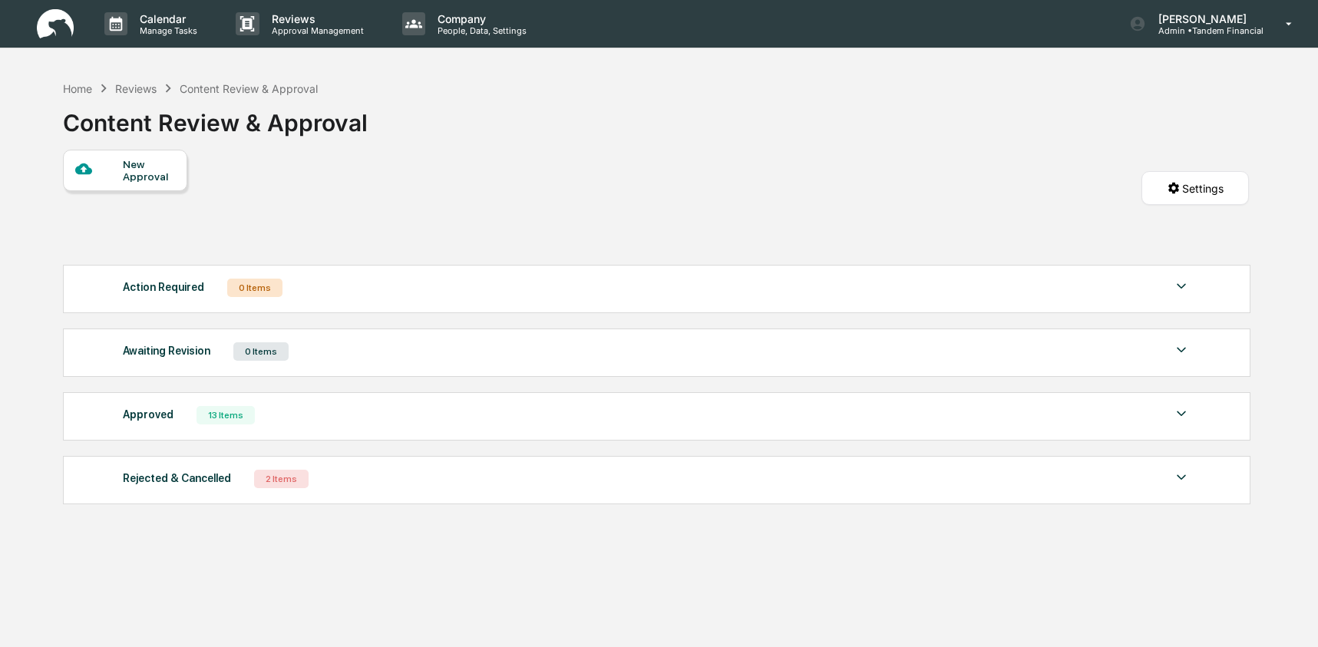
click at [146, 182] on div "New Approval" at bounding box center [148, 170] width 51 height 25
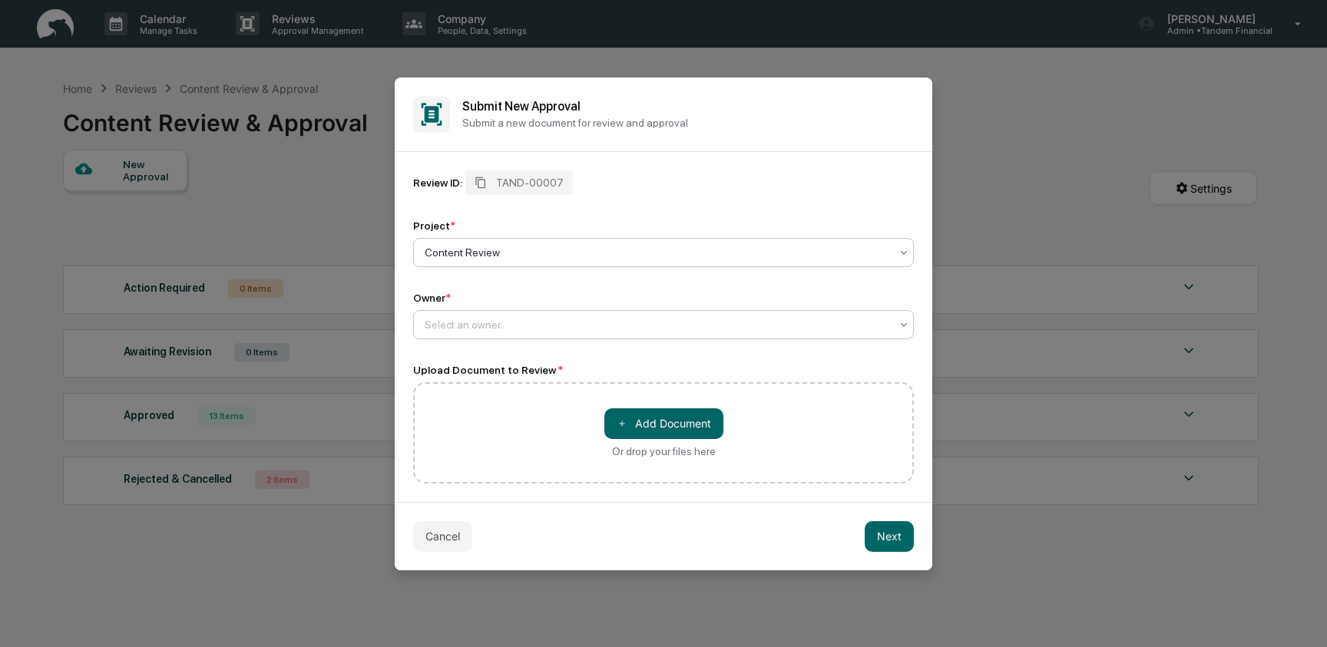
click at [455, 321] on div at bounding box center [657, 324] width 465 height 15
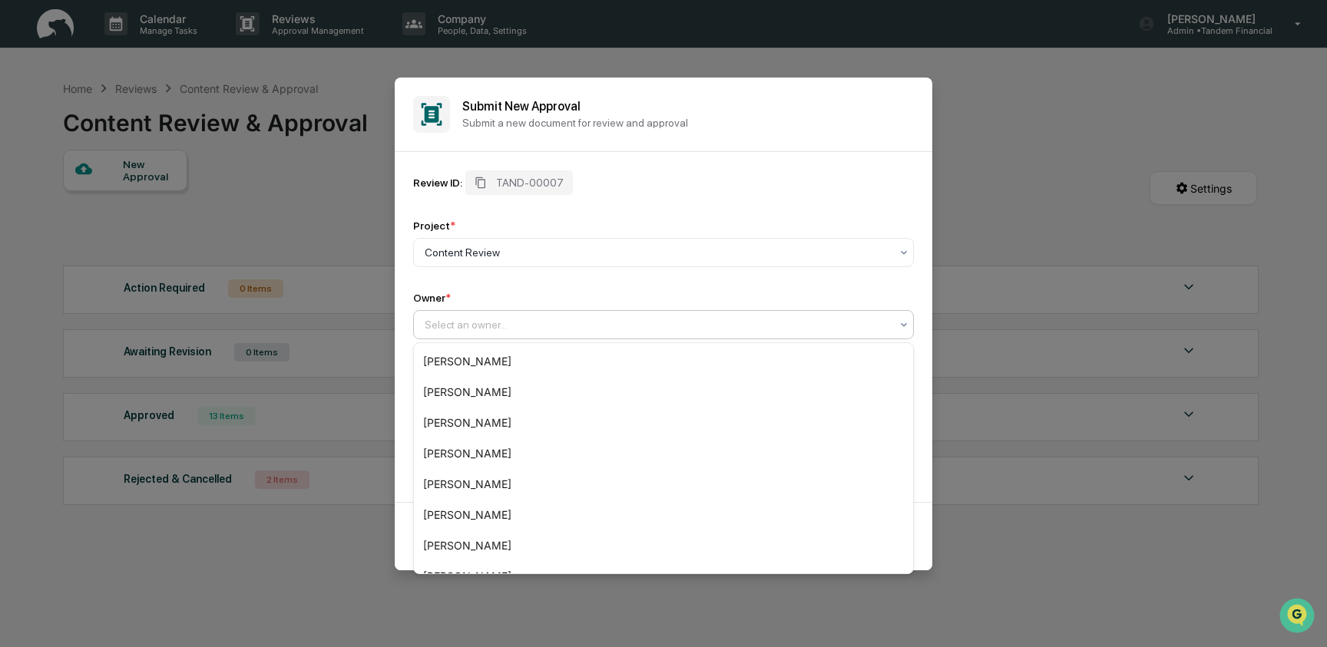
click at [627, 170] on div "Review ID: TAND-00007" at bounding box center [663, 182] width 501 height 25
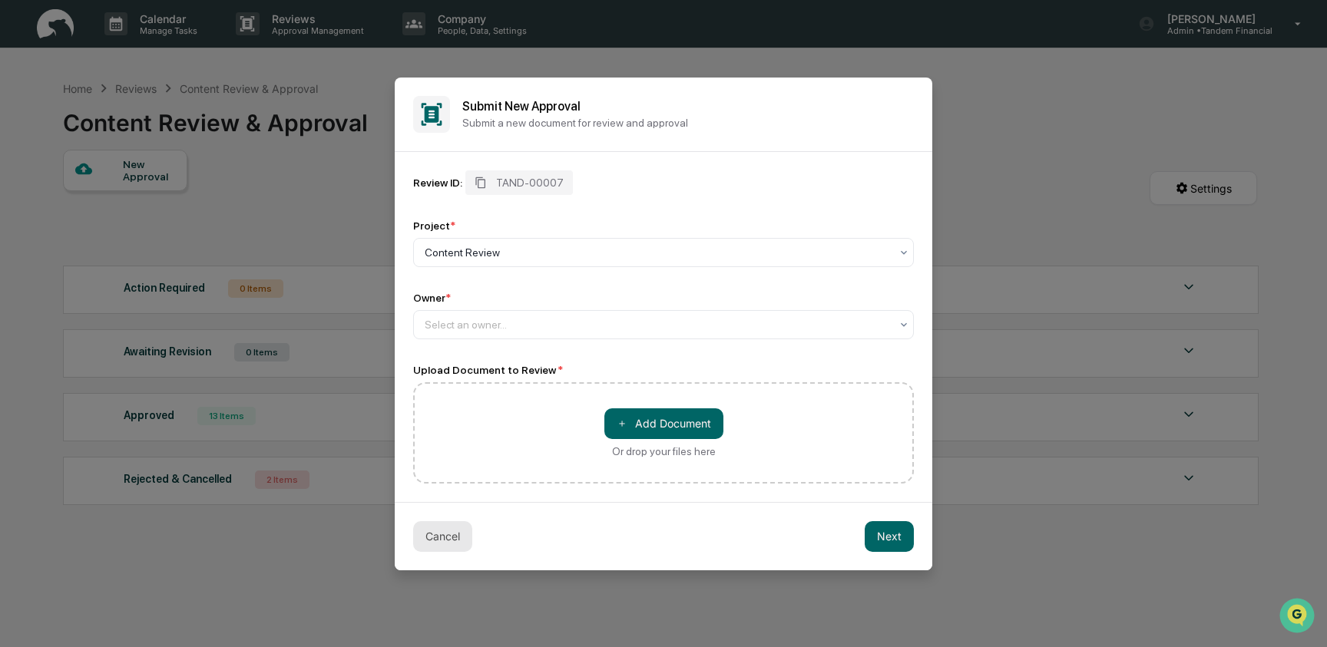
click at [451, 551] on button "Cancel" at bounding box center [442, 536] width 59 height 31
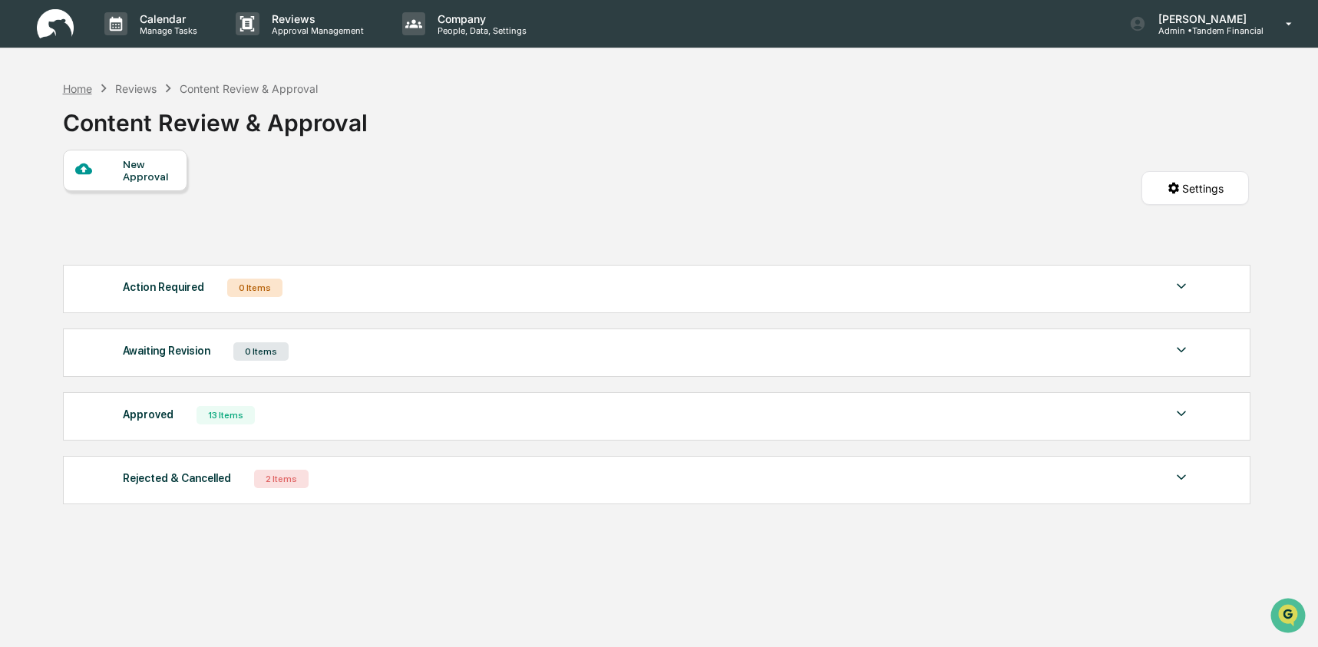
click at [91, 91] on div "Home" at bounding box center [77, 88] width 29 height 13
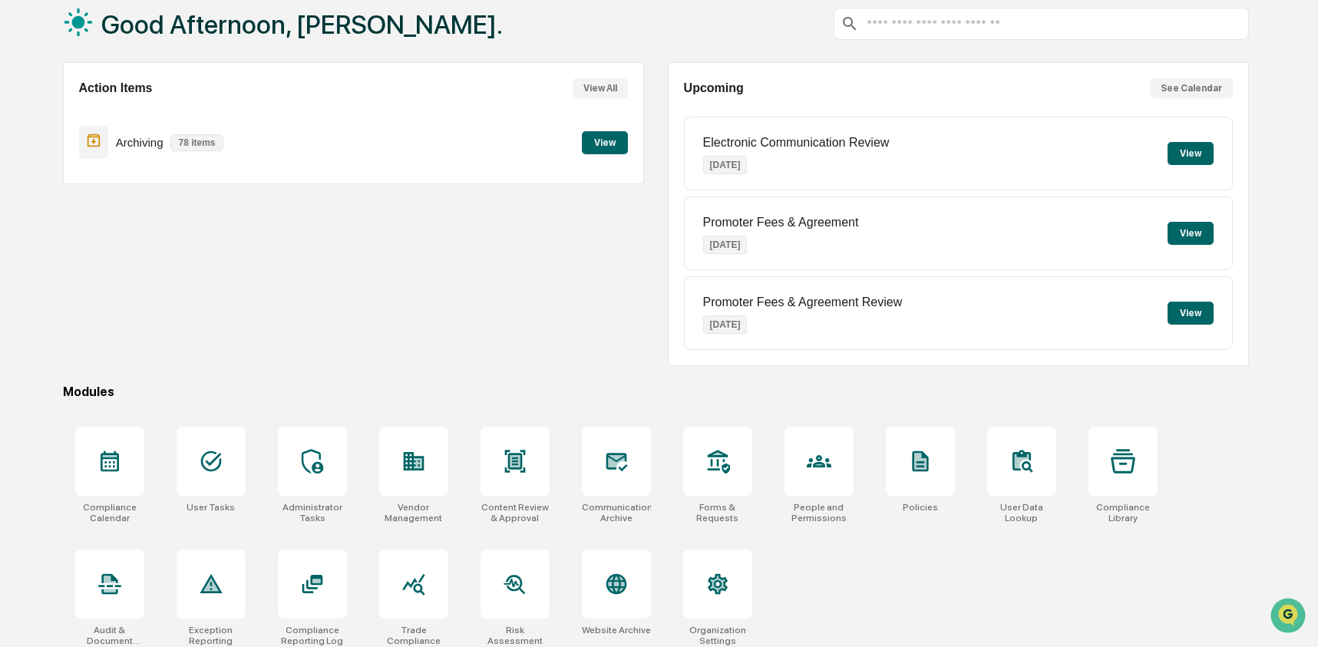
scroll to position [99, 0]
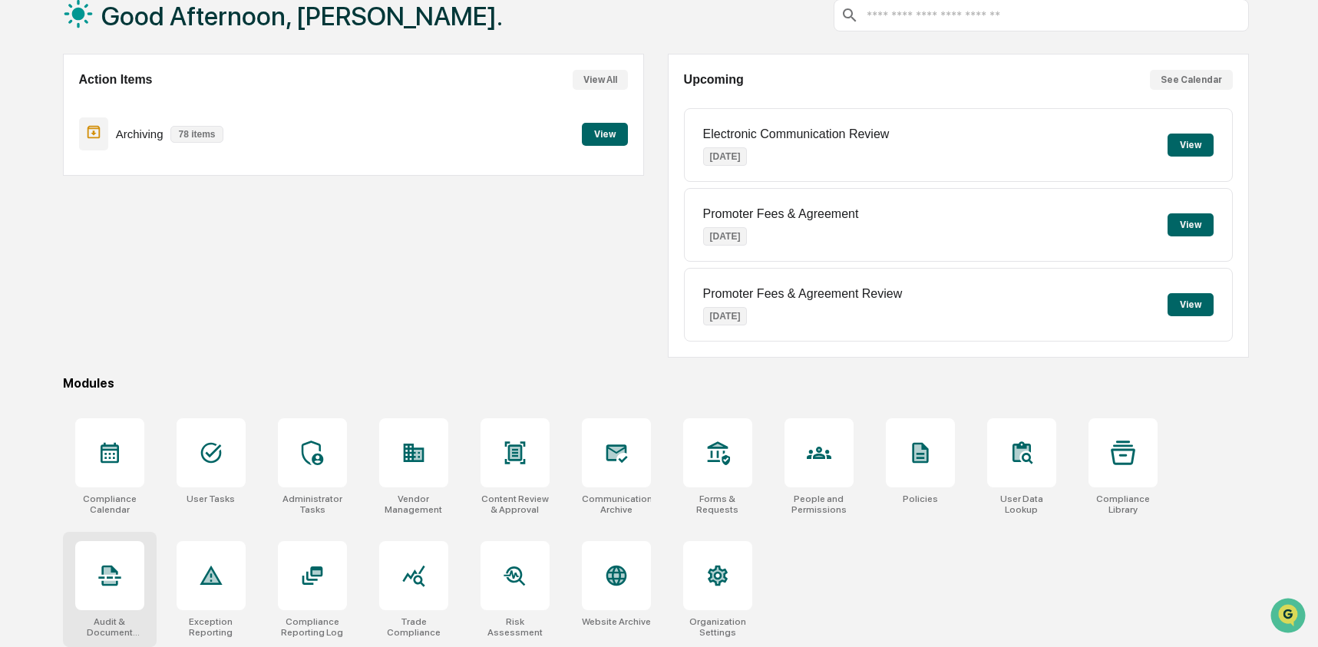
click at [114, 571] on icon at bounding box center [110, 570] width 12 height 7
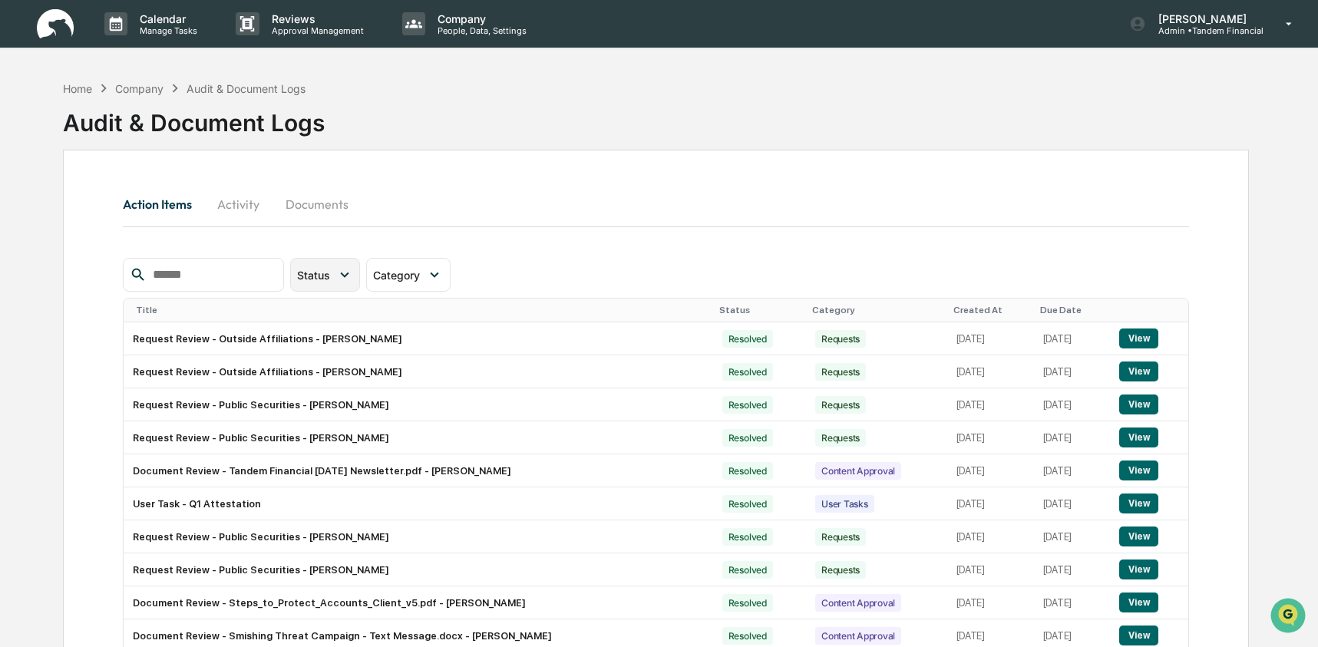
click at [360, 281] on div "Status" at bounding box center [325, 275] width 70 height 34
click at [415, 277] on span "Category" at bounding box center [396, 275] width 47 height 13
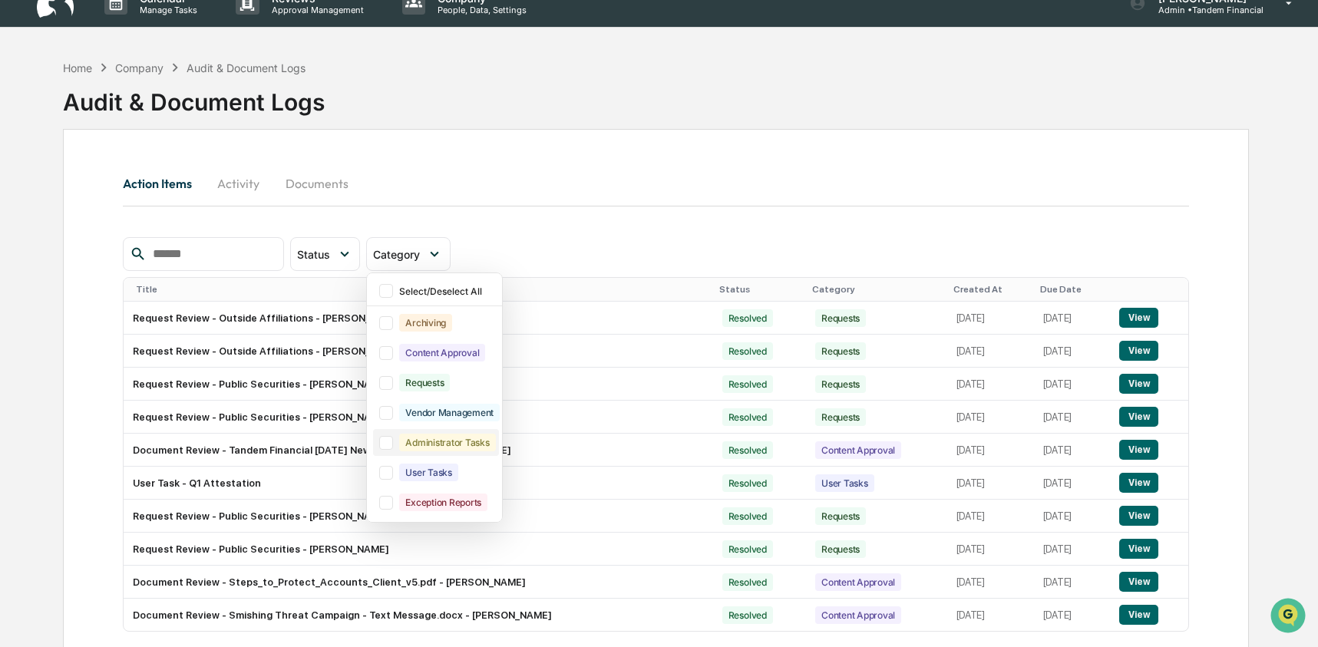
scroll to position [27, 0]
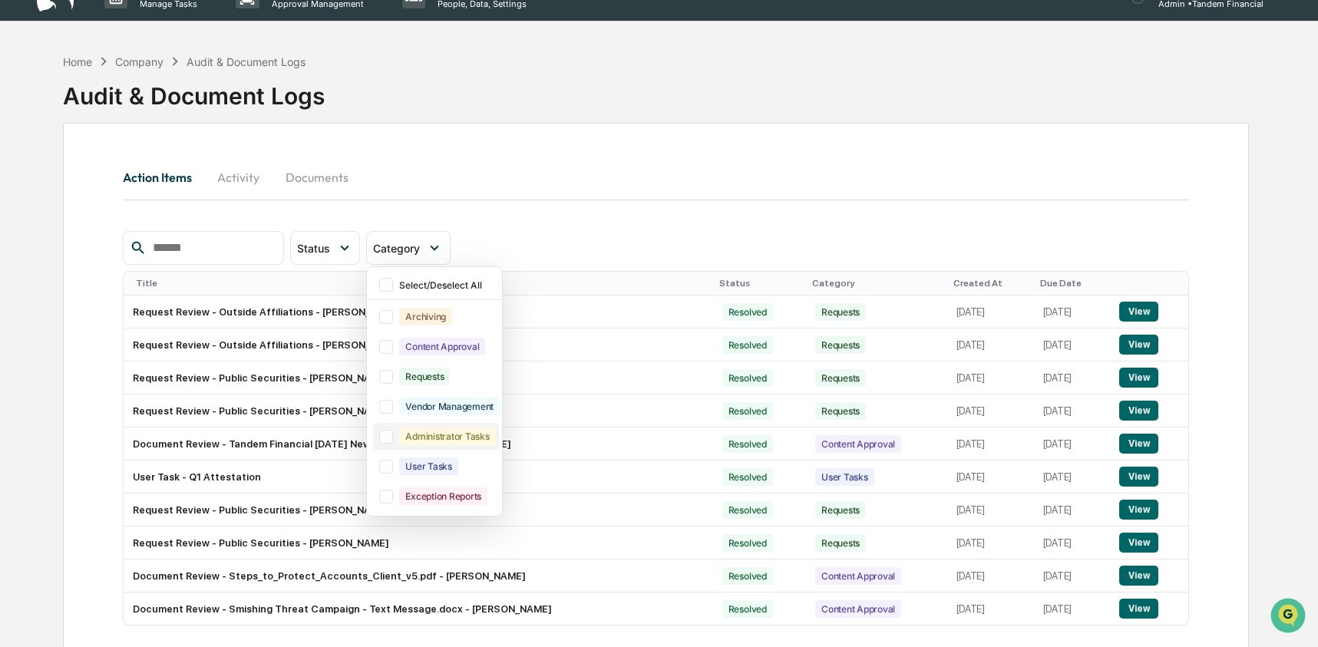
click at [388, 435] on div at bounding box center [386, 437] width 14 height 14
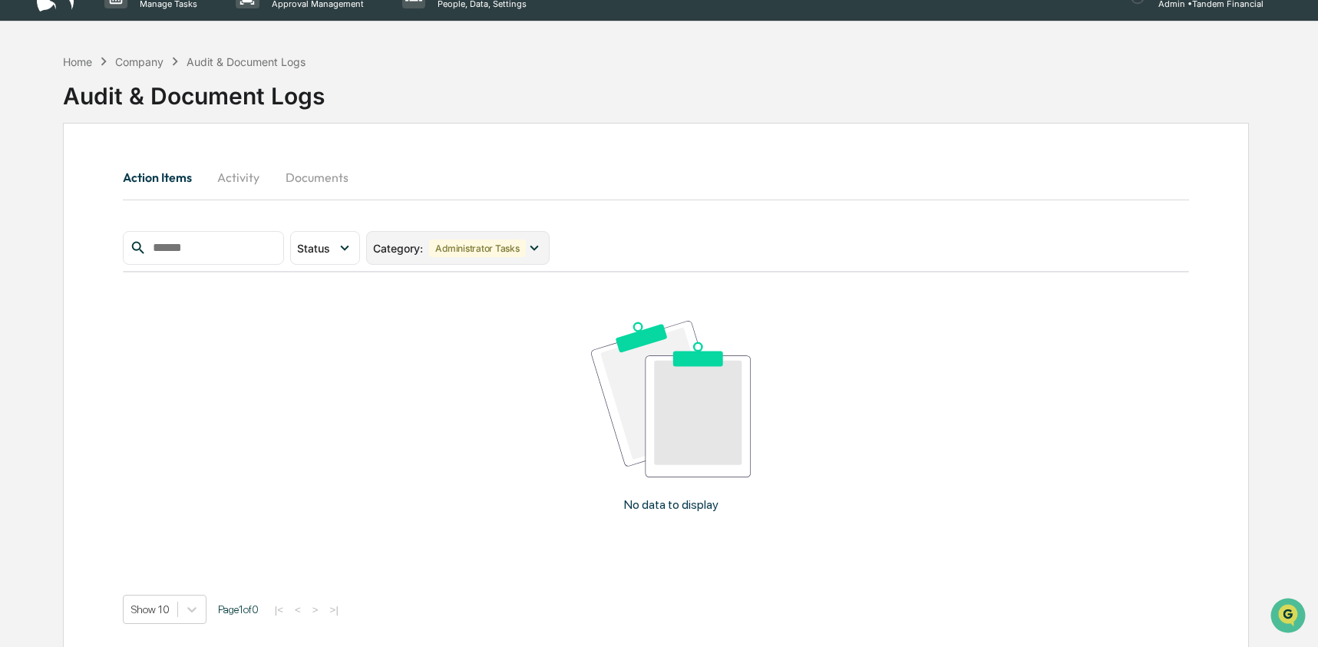
click at [518, 248] on div "Administrator Tasks" at bounding box center [477, 249] width 96 height 18
click at [511, 185] on div "Action Items Activity Documents" at bounding box center [656, 177] width 1067 height 37
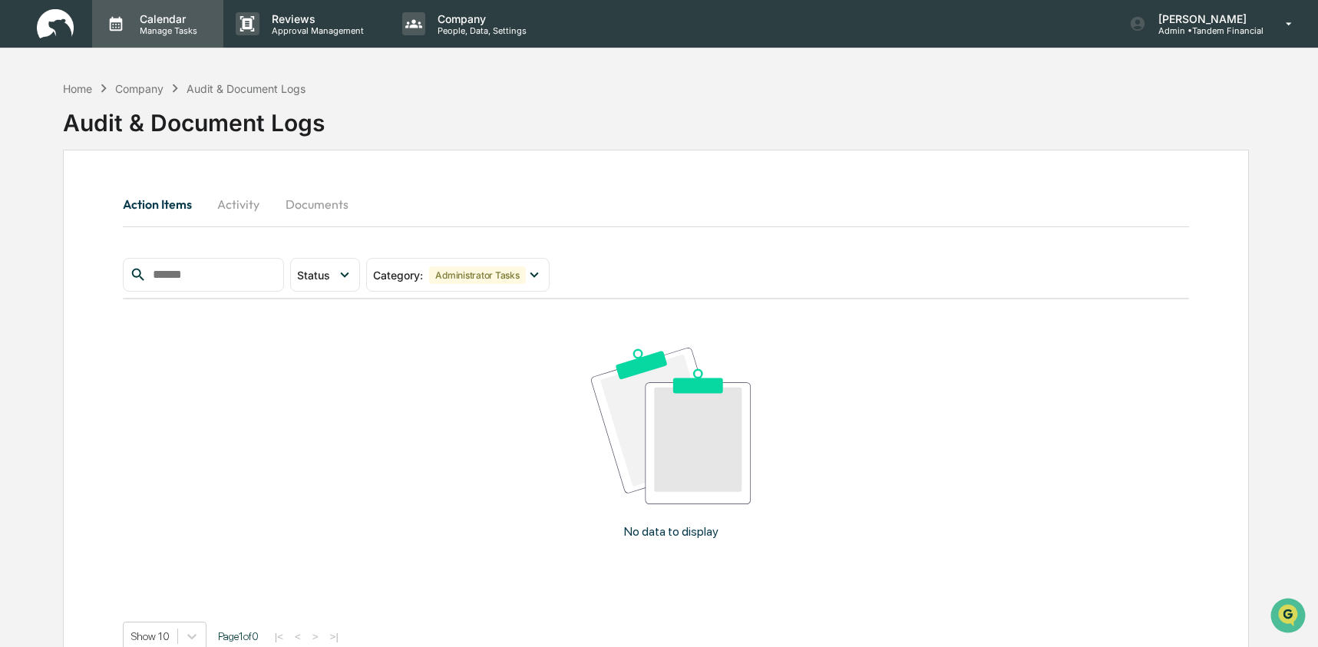
click at [164, 35] on p "Manage Tasks" at bounding box center [166, 30] width 78 height 11
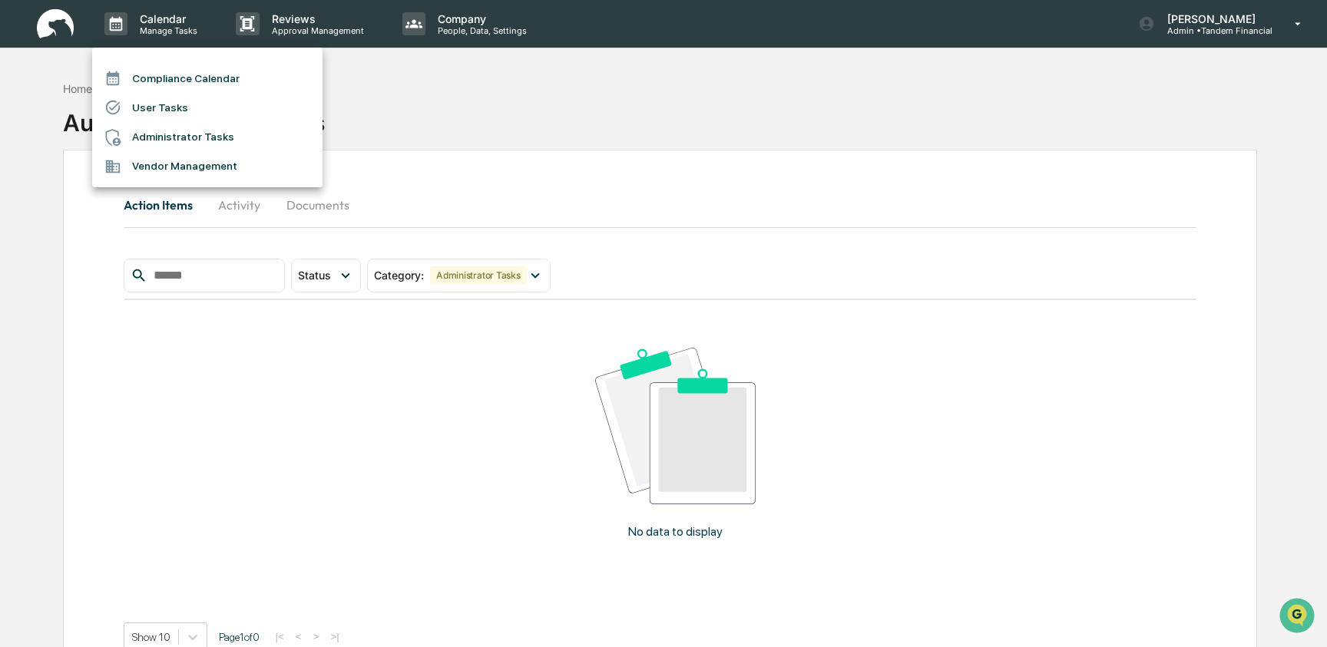
click at [201, 127] on li "Administrator Tasks" at bounding box center [207, 137] width 230 height 29
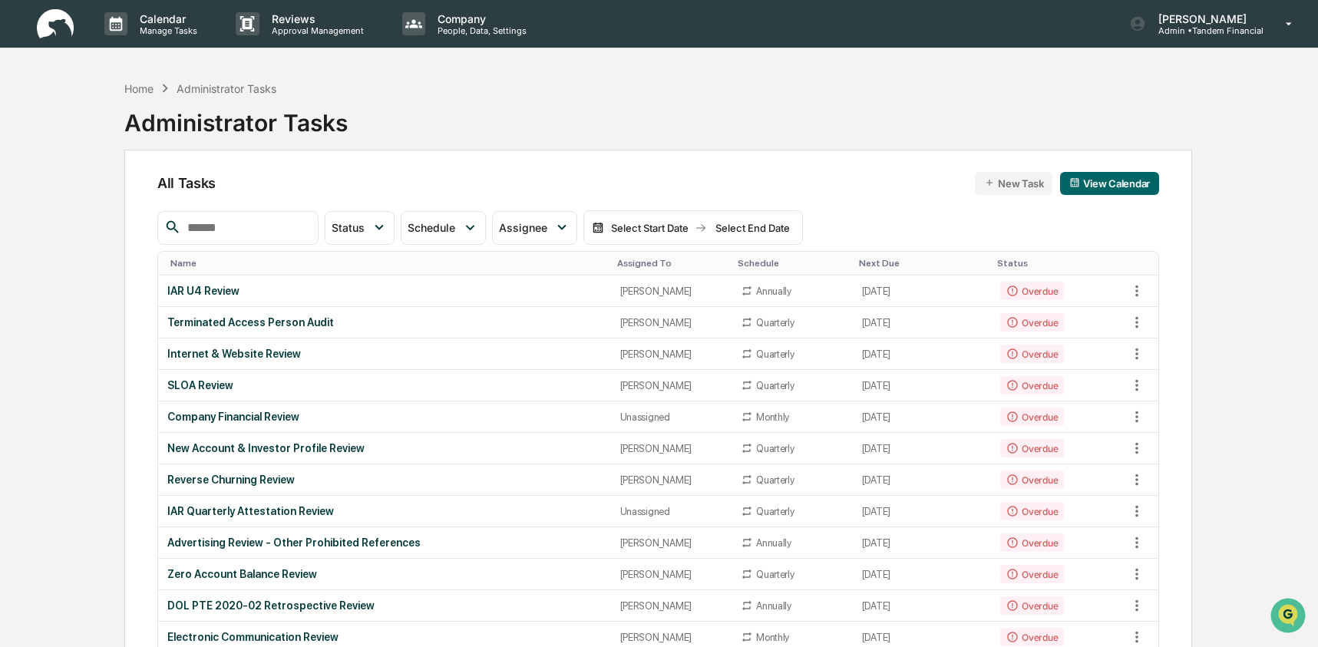
click at [38, 36] on img at bounding box center [55, 24] width 37 height 30
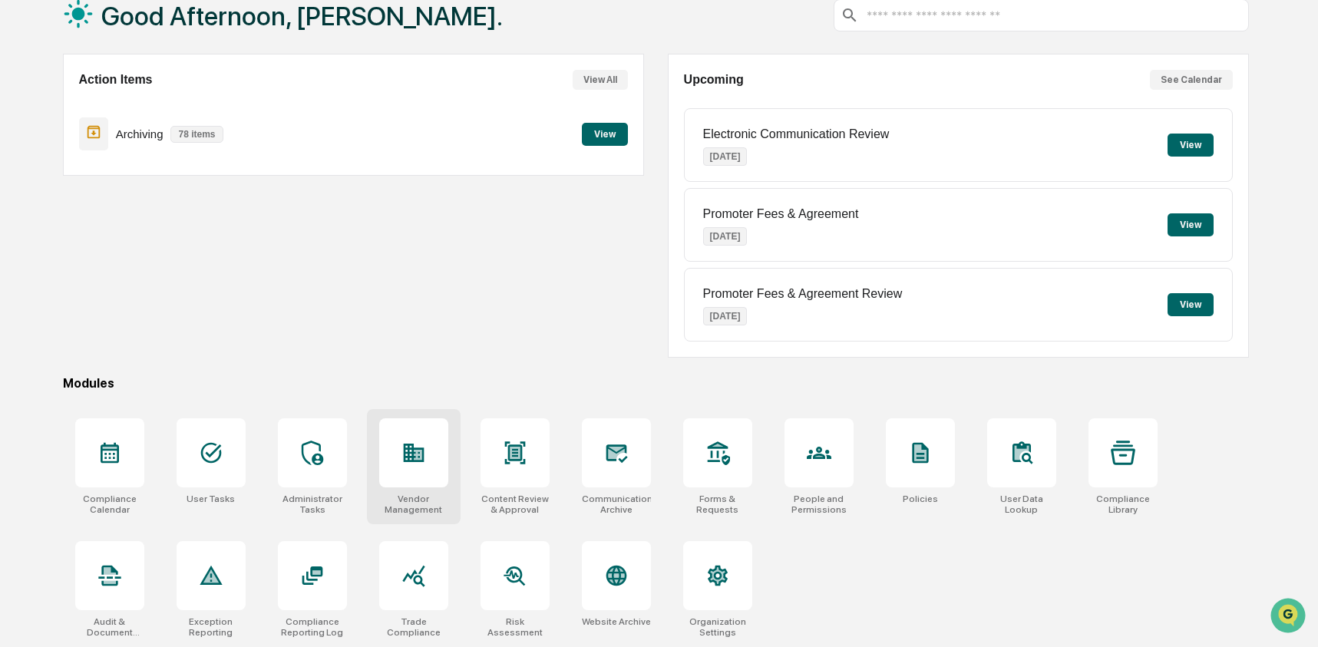
scroll to position [99, 0]
click at [93, 550] on div at bounding box center [109, 575] width 69 height 69
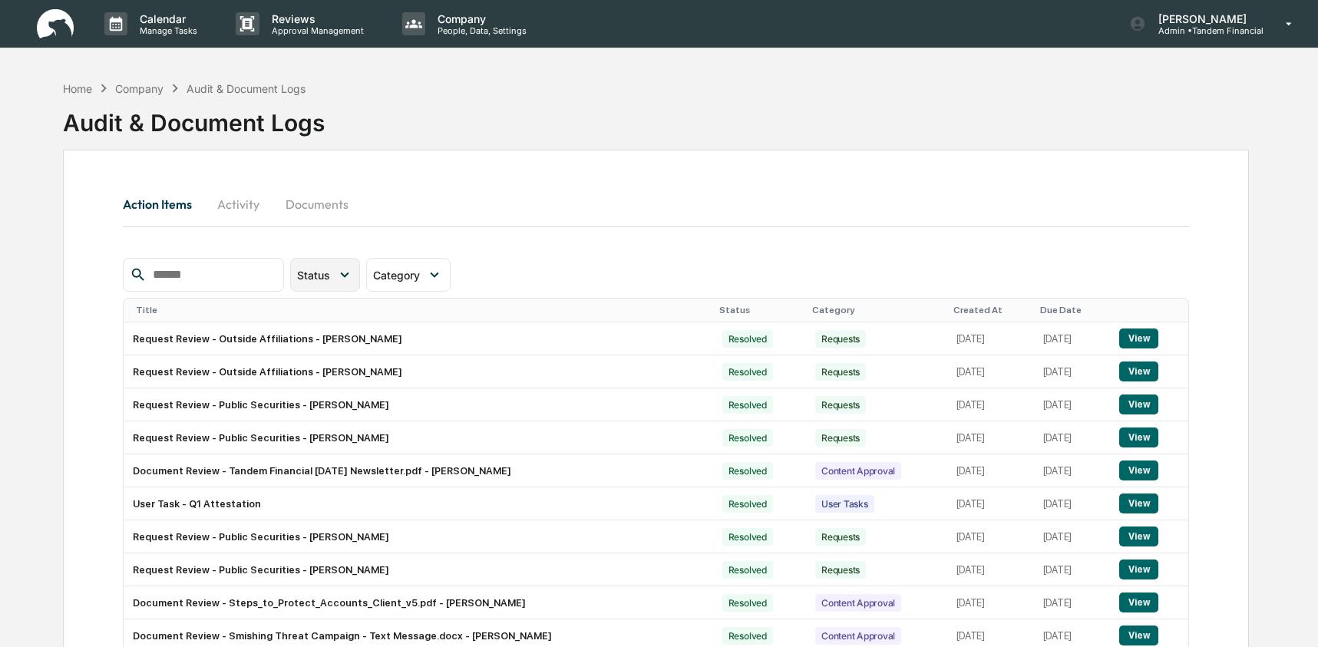
click at [344, 276] on icon at bounding box center [344, 274] width 17 height 17
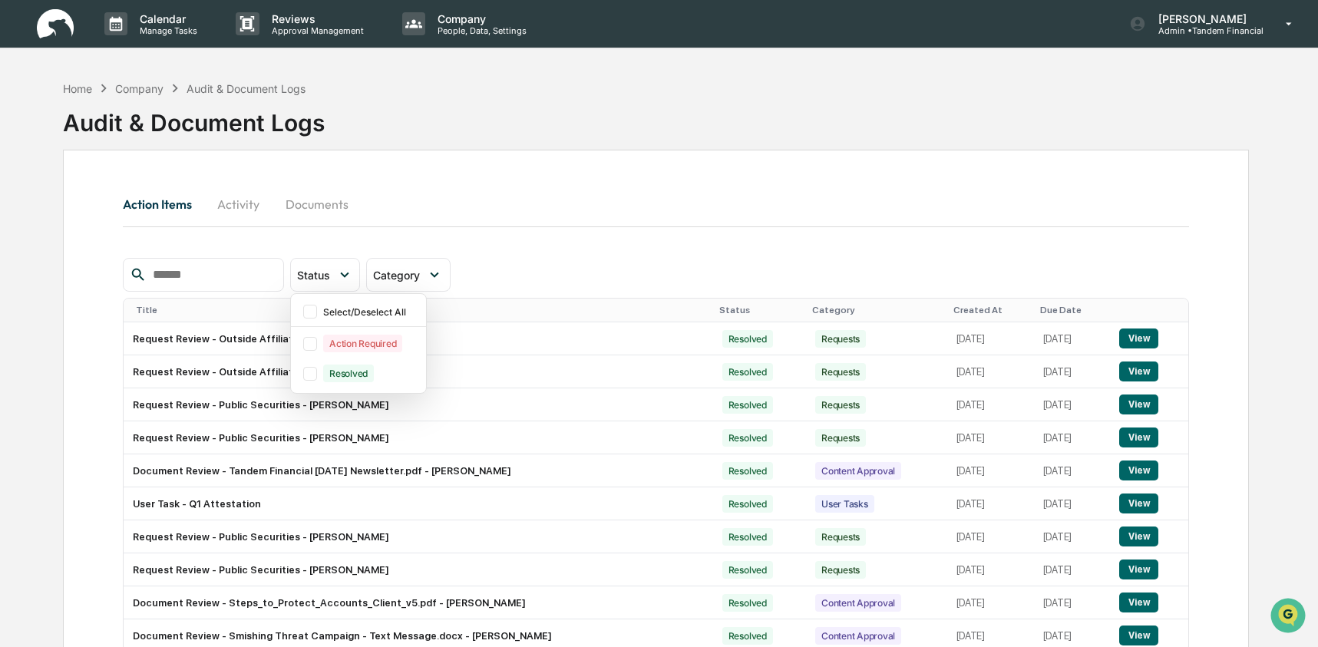
click at [236, 206] on button "Activity" at bounding box center [238, 204] width 69 height 37
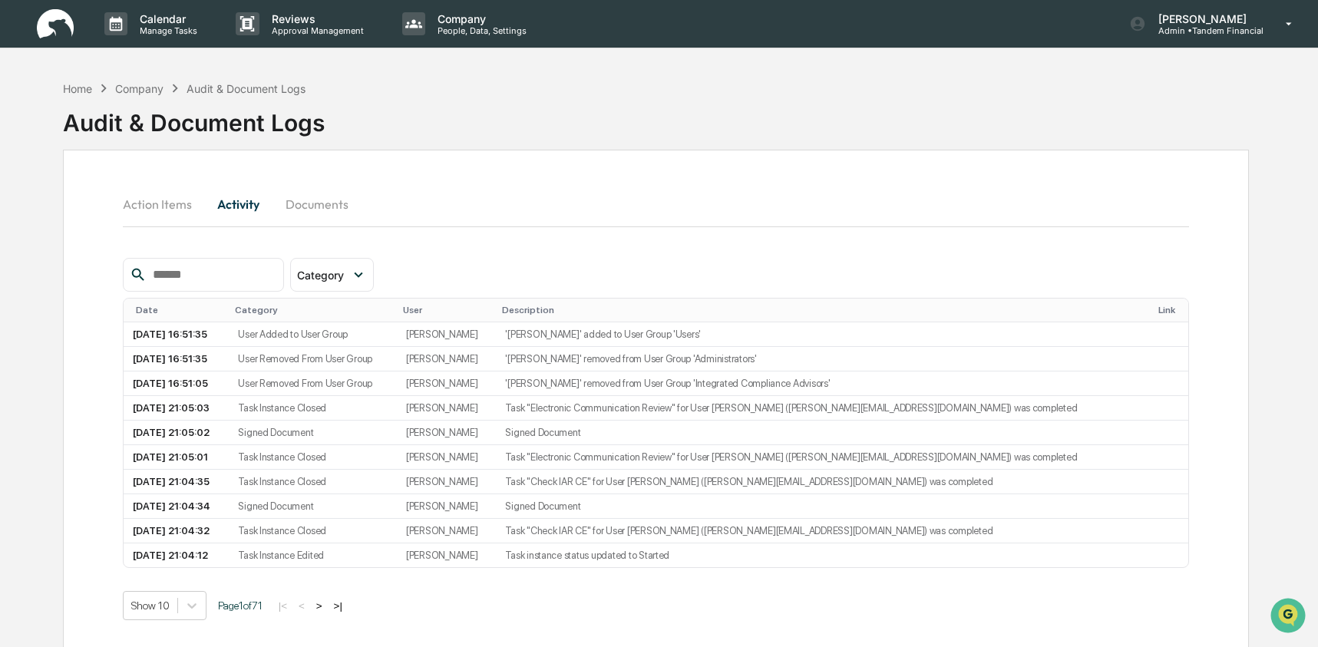
click at [322, 204] on button "Documents" at bounding box center [317, 204] width 88 height 37
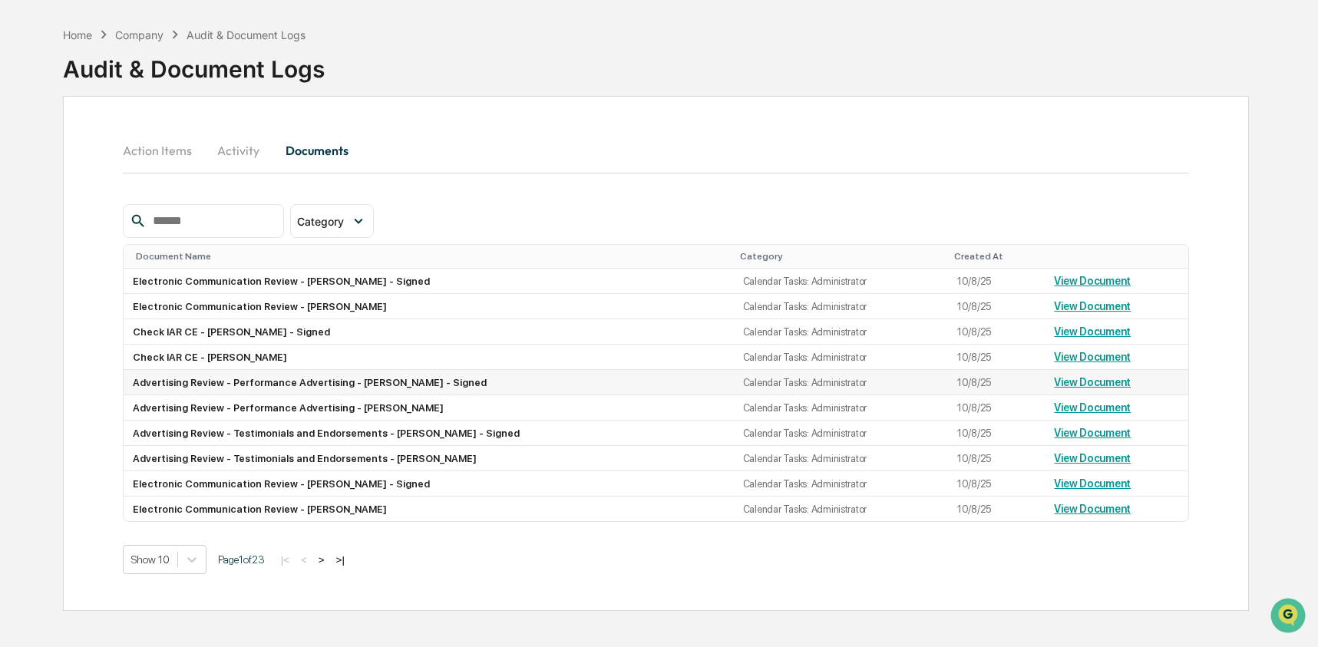
scroll to position [73, 0]
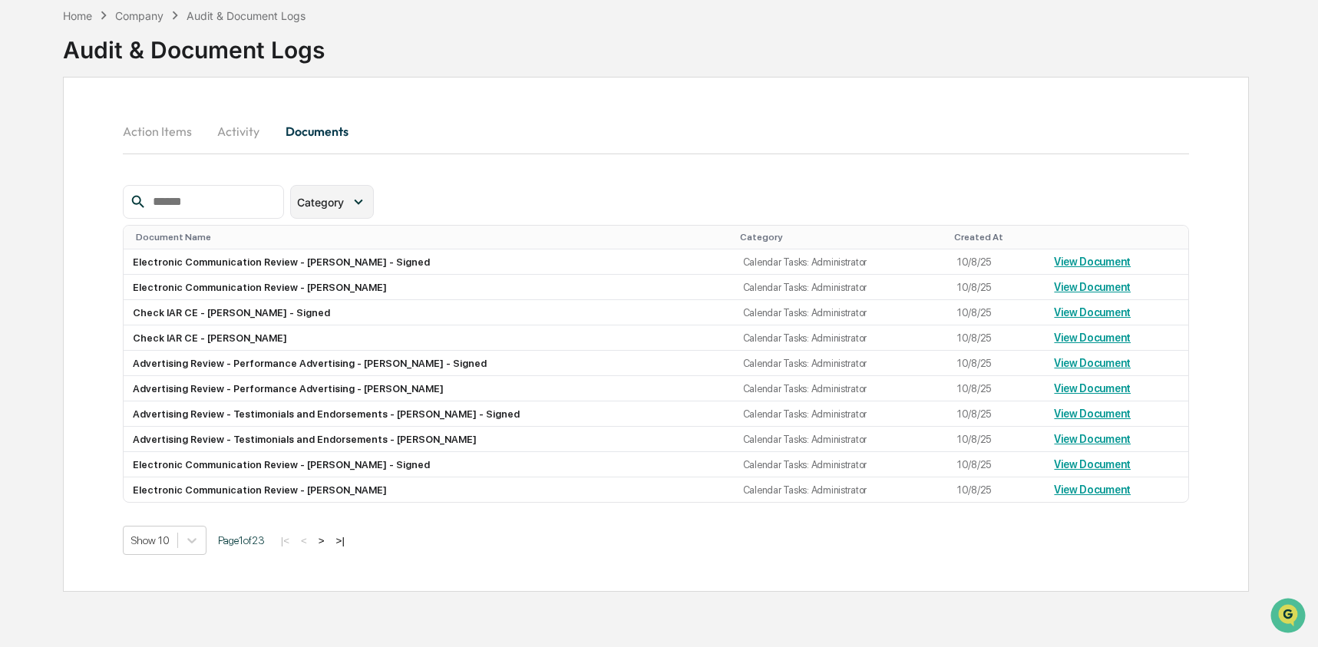
click at [367, 204] on icon at bounding box center [358, 201] width 17 height 17
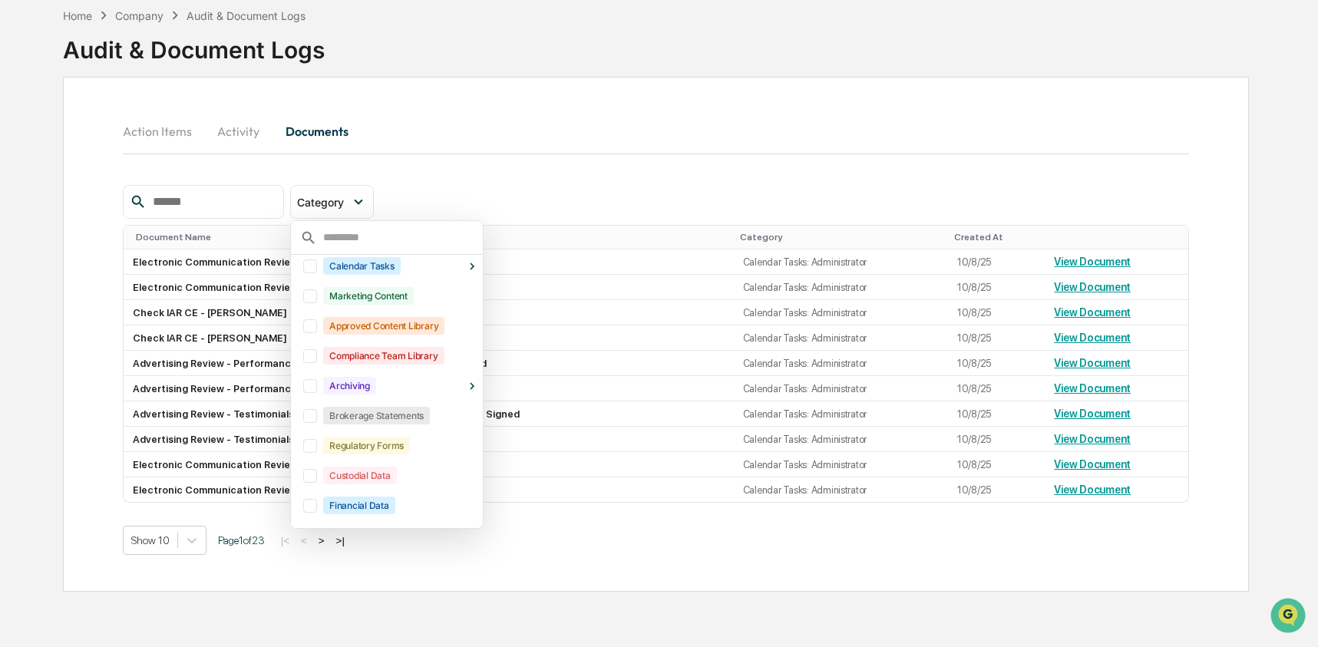
scroll to position [96, 0]
click at [171, 139] on button "Action Items" at bounding box center [163, 131] width 81 height 37
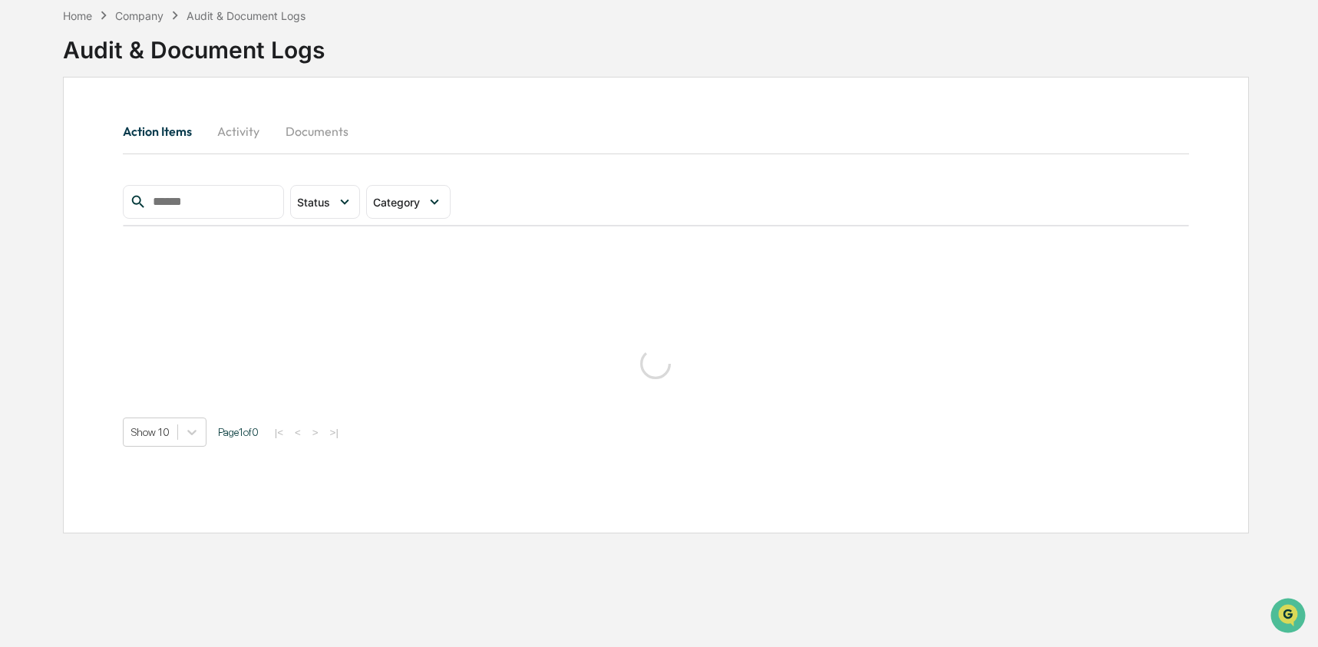
click at [153, 131] on button "Action Items" at bounding box center [163, 131] width 81 height 37
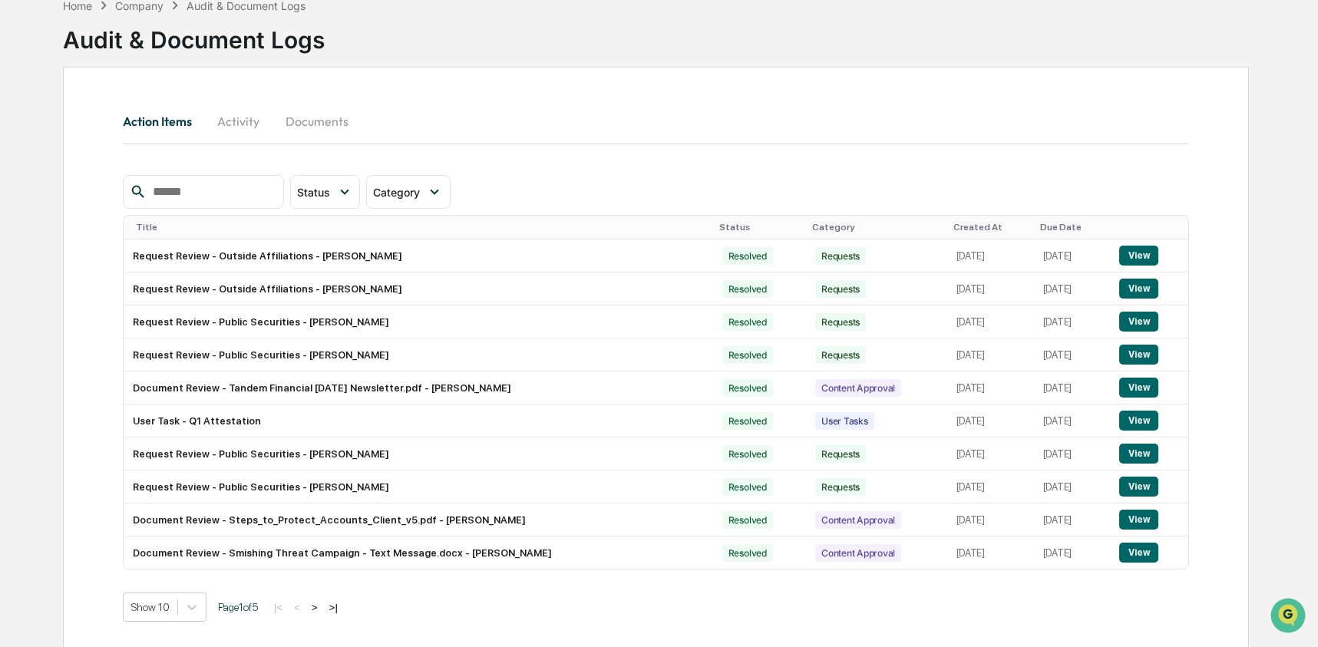
scroll to position [82, 0]
click at [400, 183] on div "Category" at bounding box center [408, 193] width 84 height 34
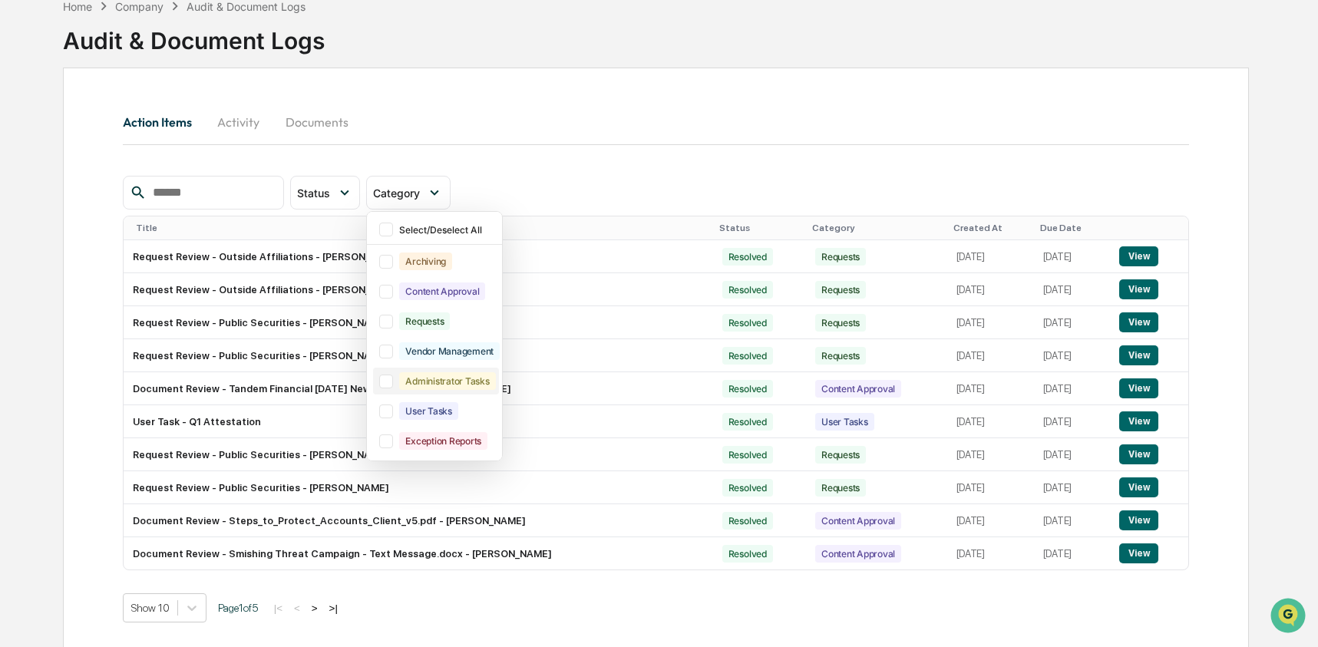
click at [391, 380] on div at bounding box center [386, 382] width 14 height 14
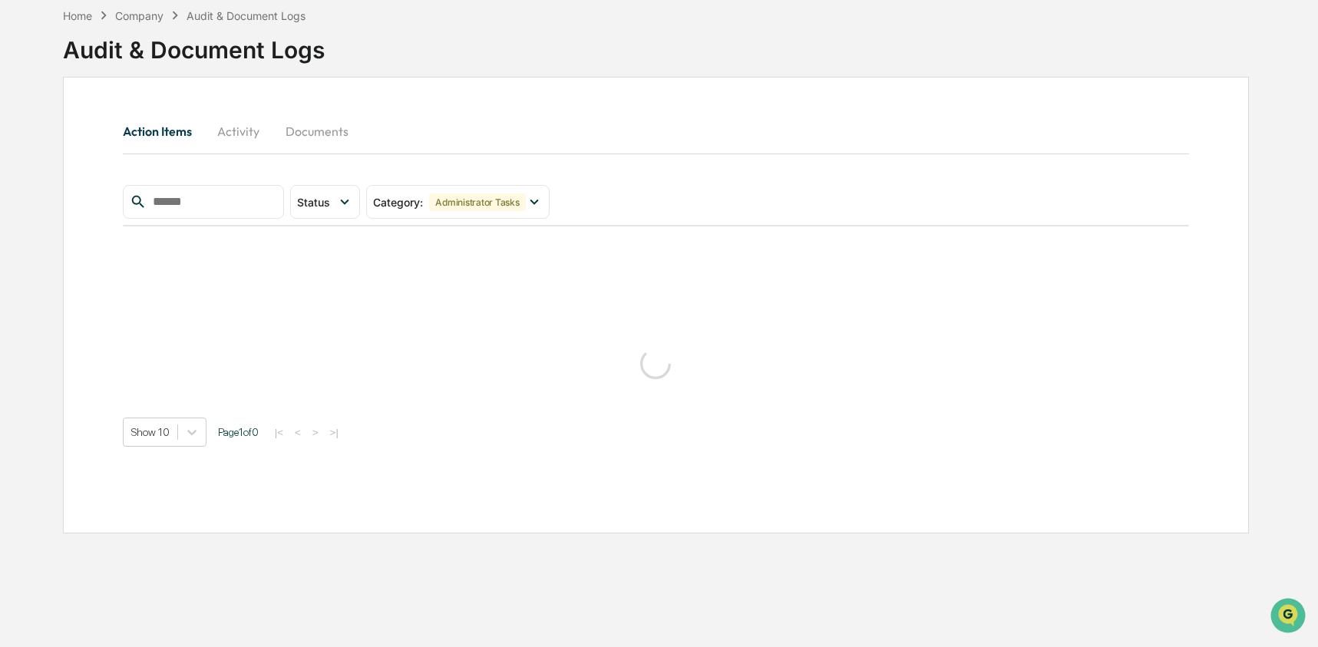
scroll to position [73, 0]
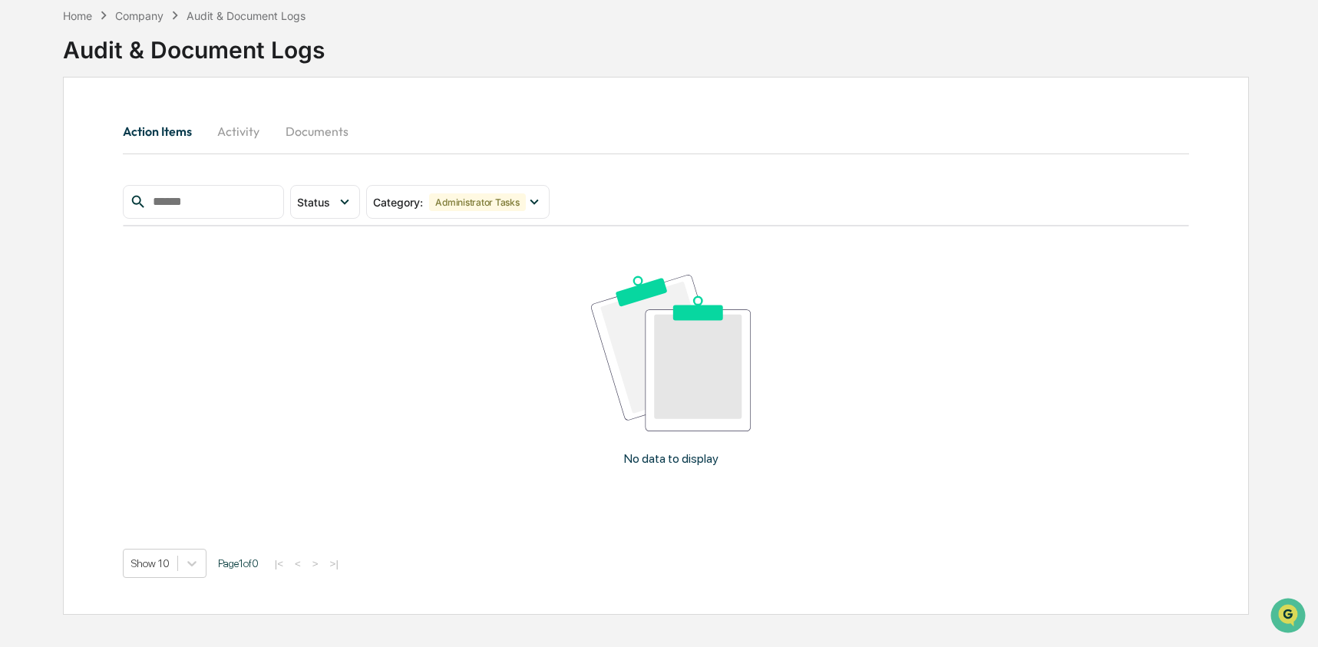
click at [336, 138] on button "Documents" at bounding box center [317, 131] width 88 height 37
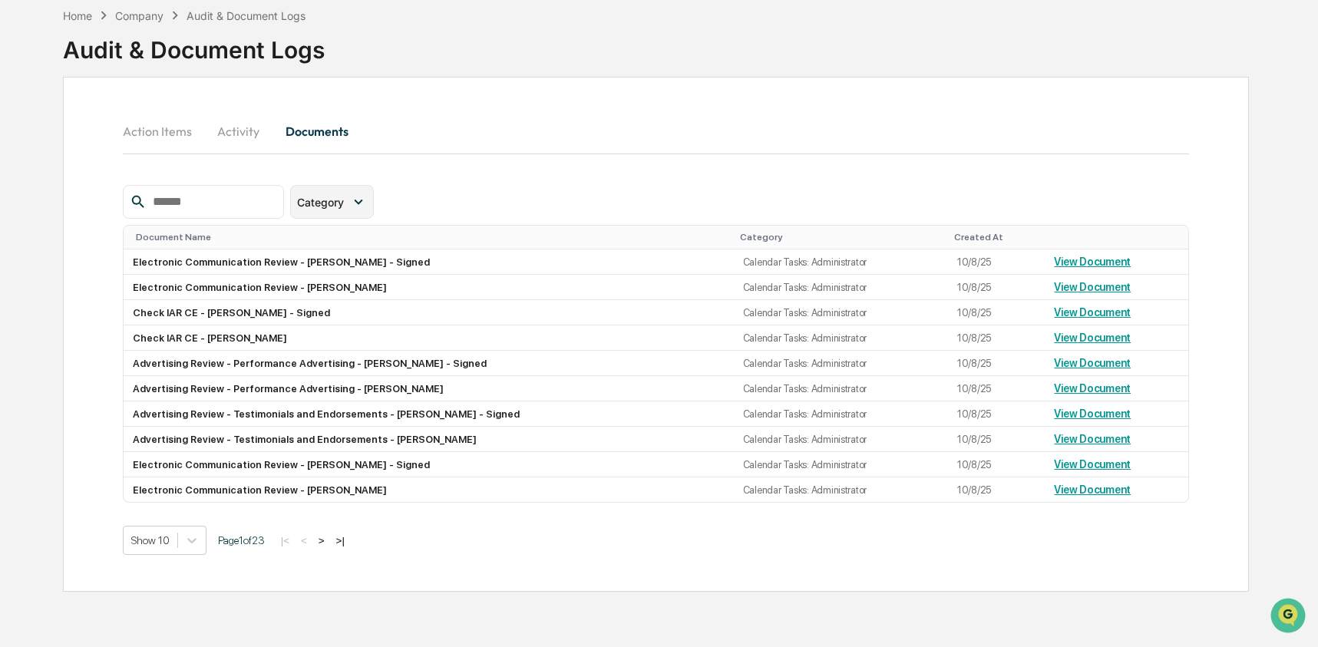
click at [367, 200] on icon at bounding box center [358, 201] width 17 height 17
click at [488, 181] on div "Action Items Activity Documents" at bounding box center [656, 149] width 1067 height 72
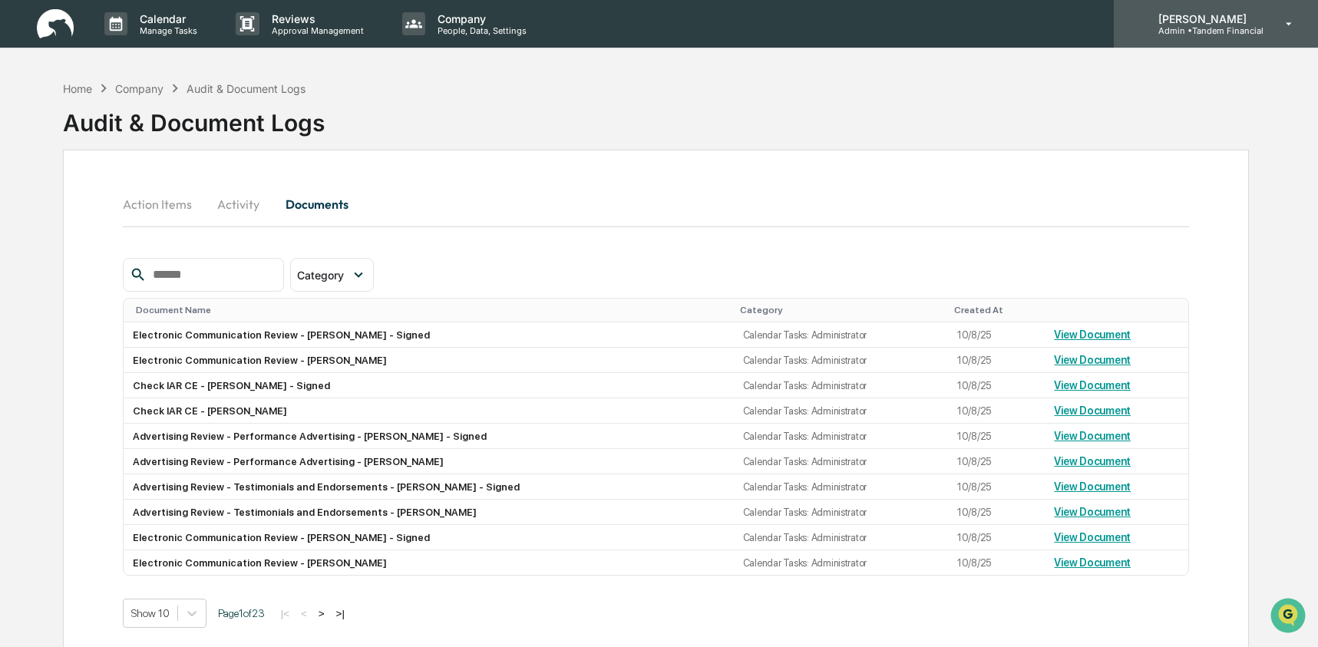
click at [1230, 26] on p "Admin • Tandem Financial" at bounding box center [1204, 30] width 117 height 11
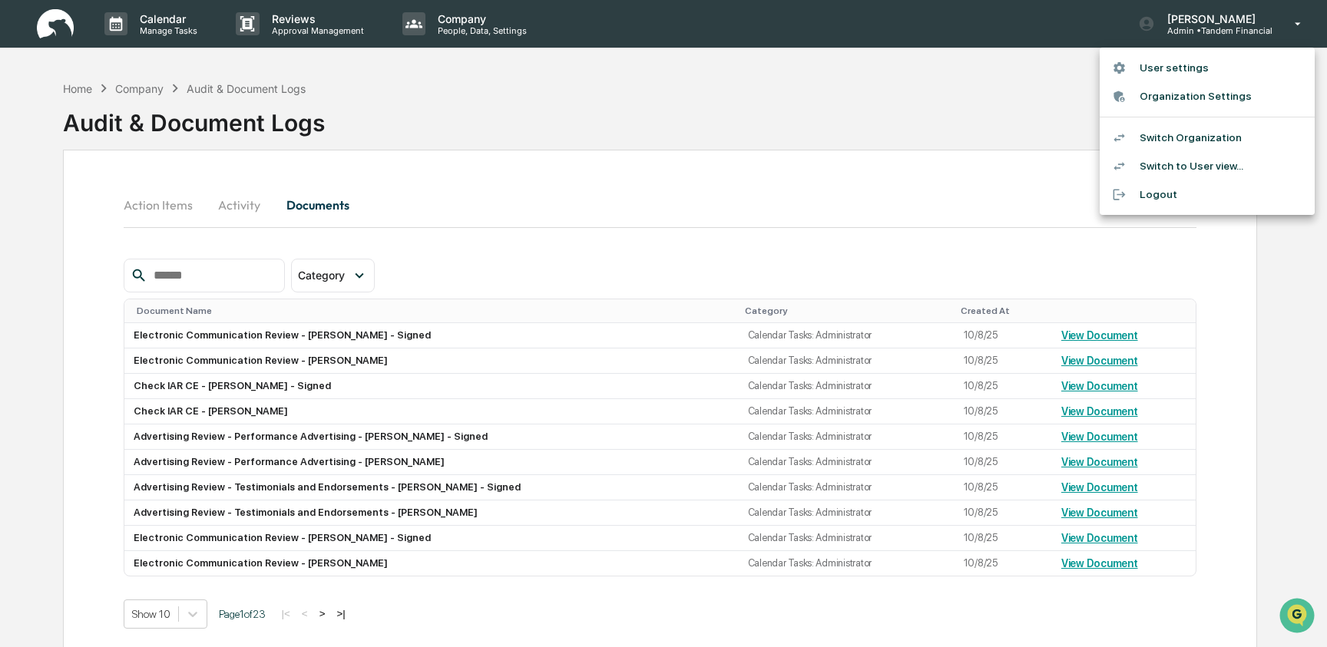
click at [1228, 137] on li "Switch Organization" at bounding box center [1207, 138] width 215 height 28
